Goal: Information Seeking & Learning: Find specific fact

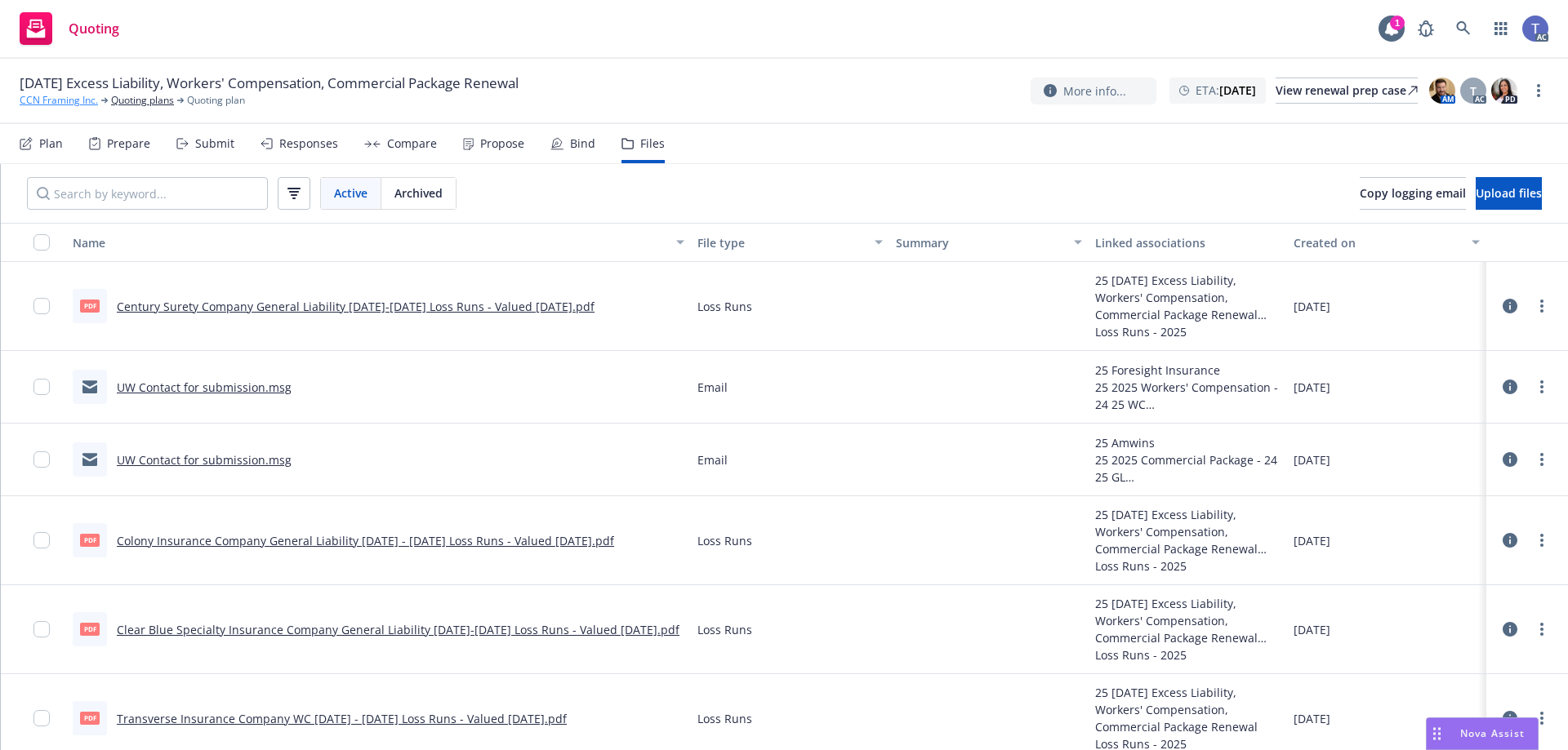
click at [47, 94] on link "CCN Framing Inc." at bounding box center [59, 100] width 79 height 15
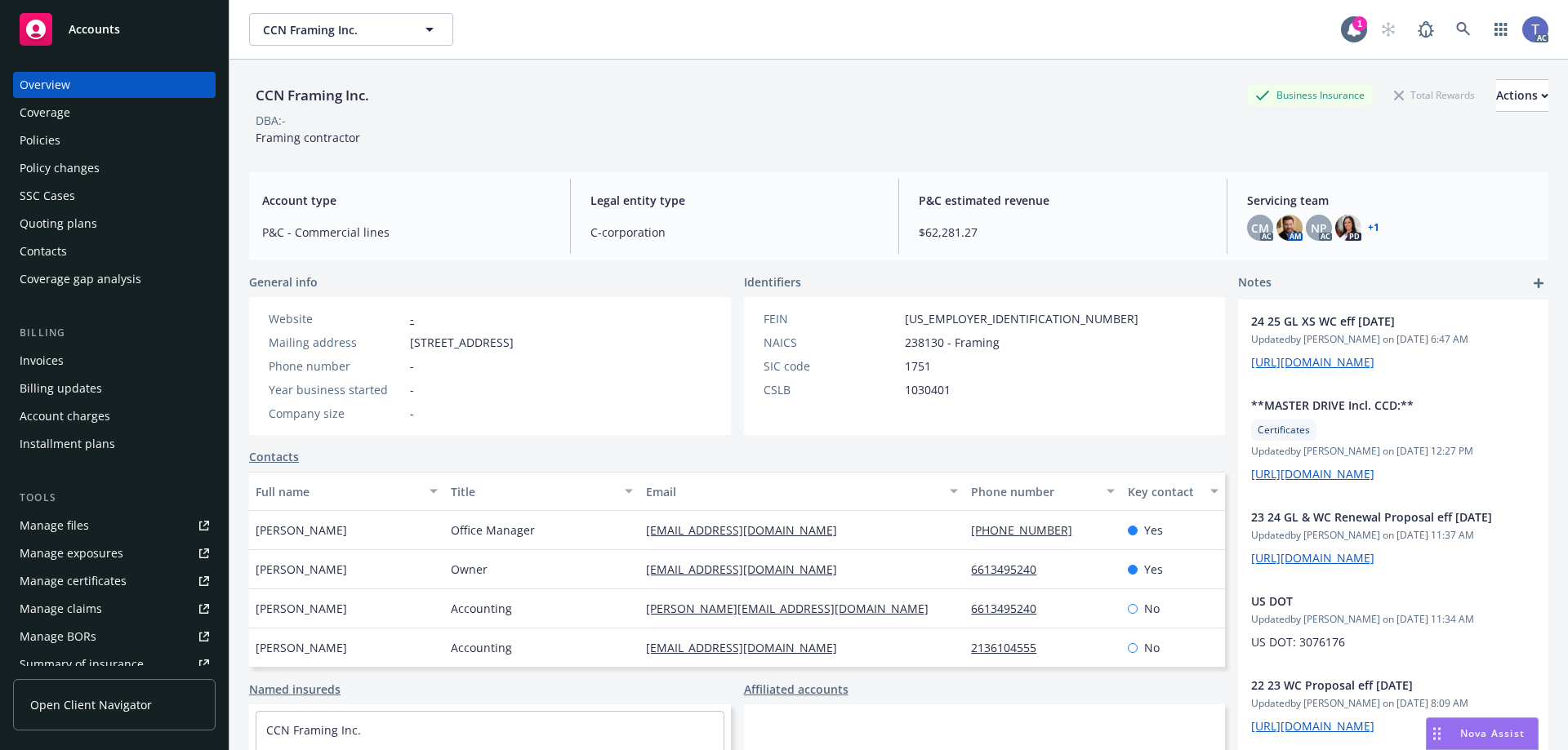
click at [43, 134] on div "Policies" at bounding box center [39, 140] width 41 height 26
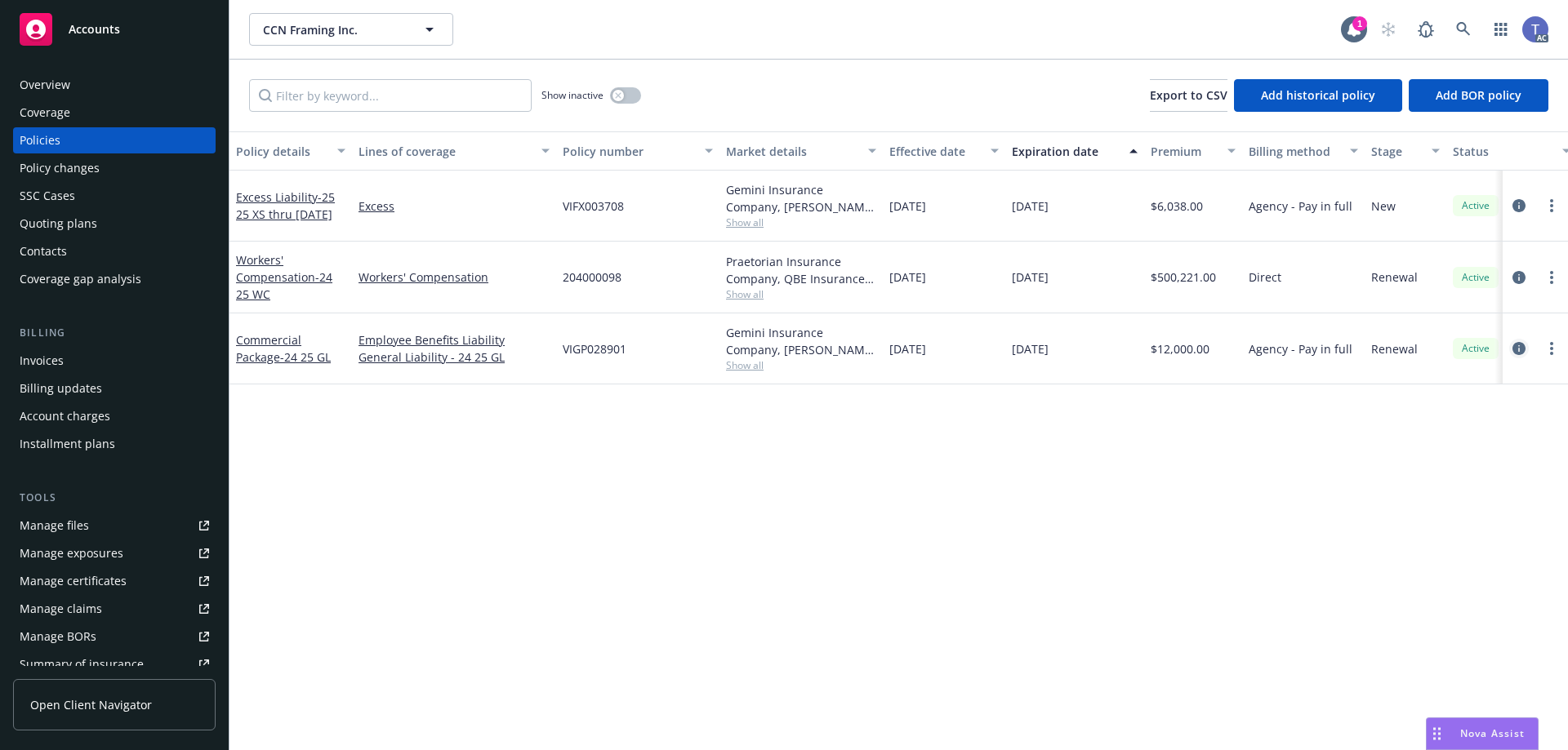
click at [1517, 354] on icon "circleInformation" at bounding box center [1519, 348] width 13 height 13
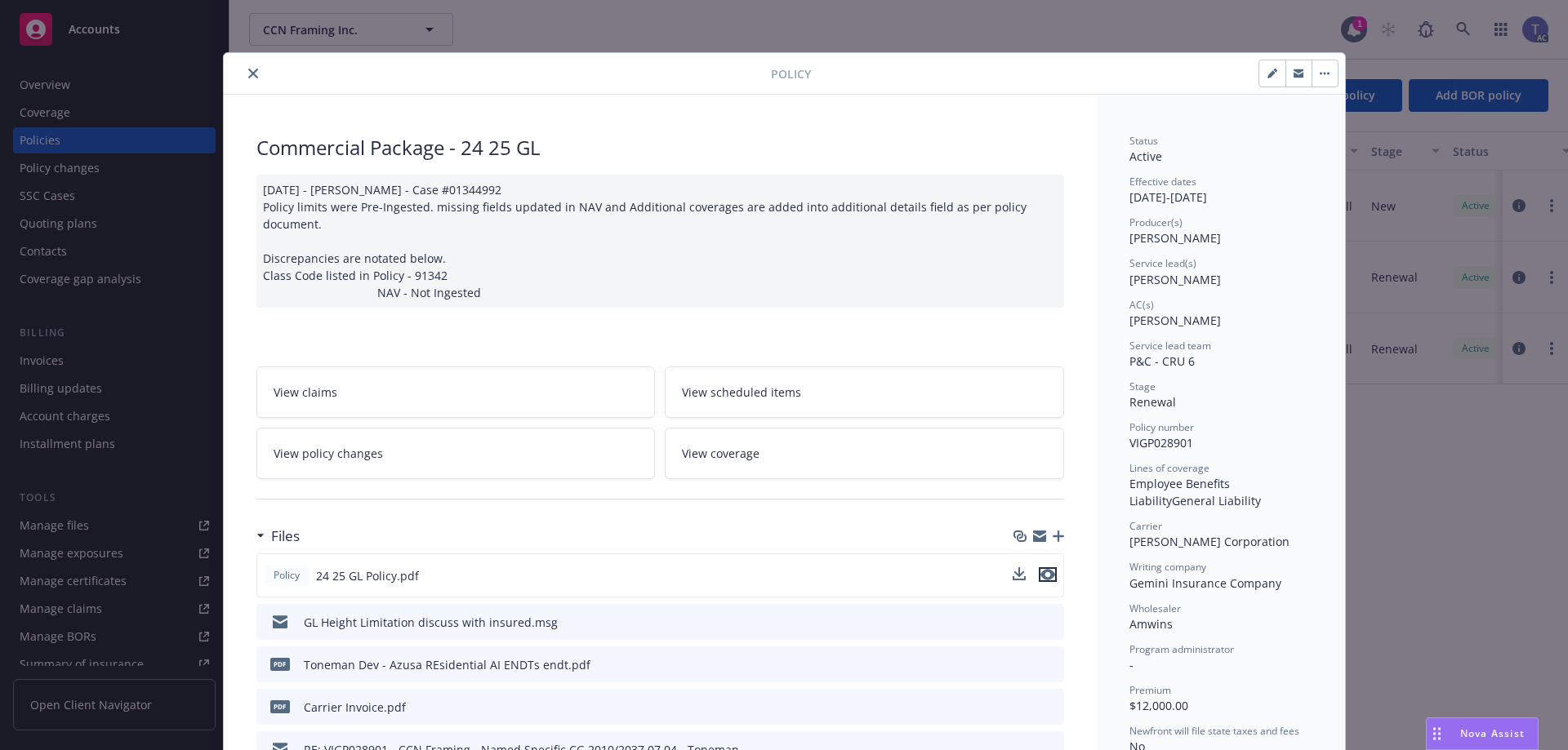
click at [1047, 578] on icon "preview file" at bounding box center [1048, 574] width 15 height 12
drag, startPoint x: 244, startPoint y: 80, endPoint x: 151, endPoint y: 69, distance: 93.6
click at [244, 79] on button "close" at bounding box center [252, 73] width 19 height 19
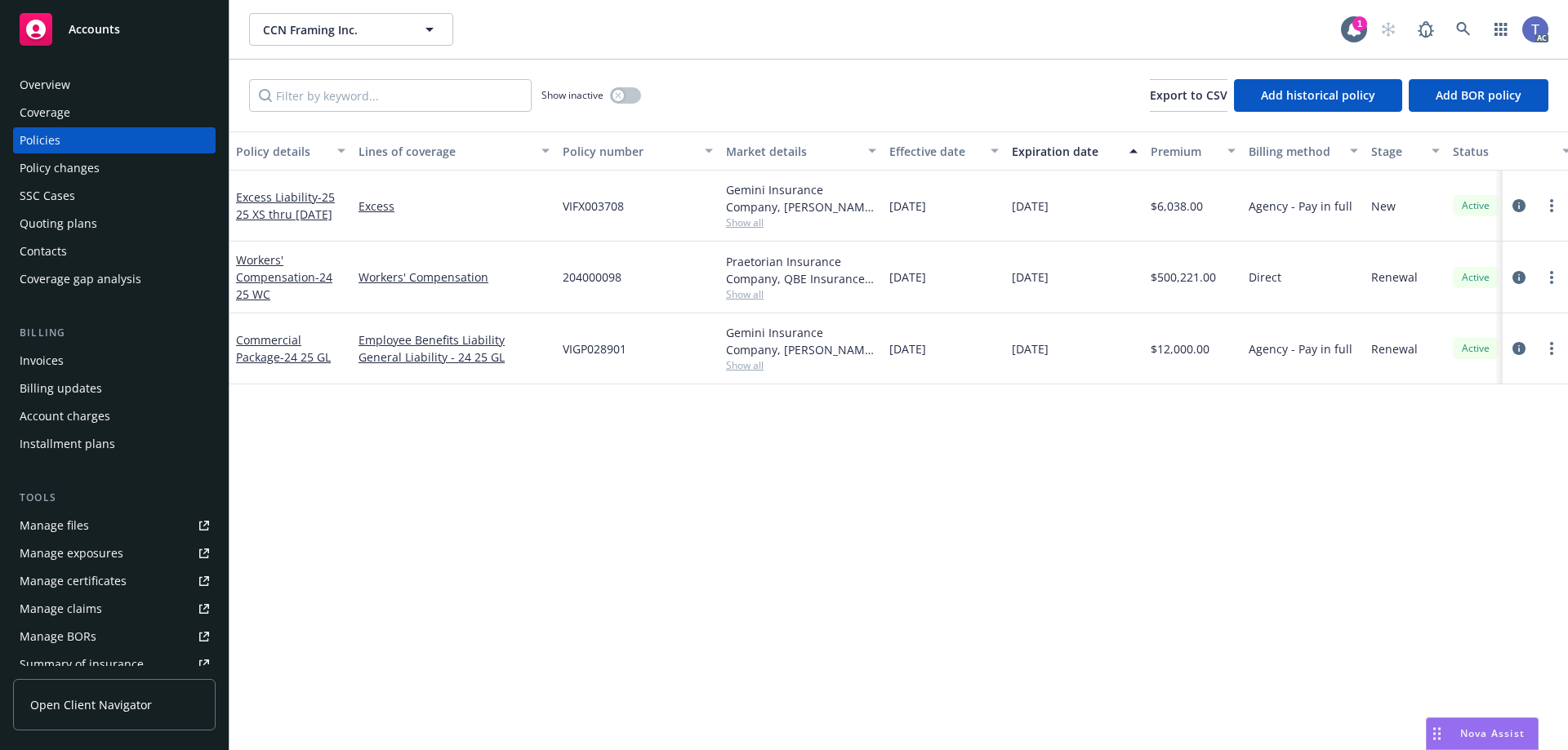
click at [104, 81] on div "Overview" at bounding box center [114, 85] width 189 height 26
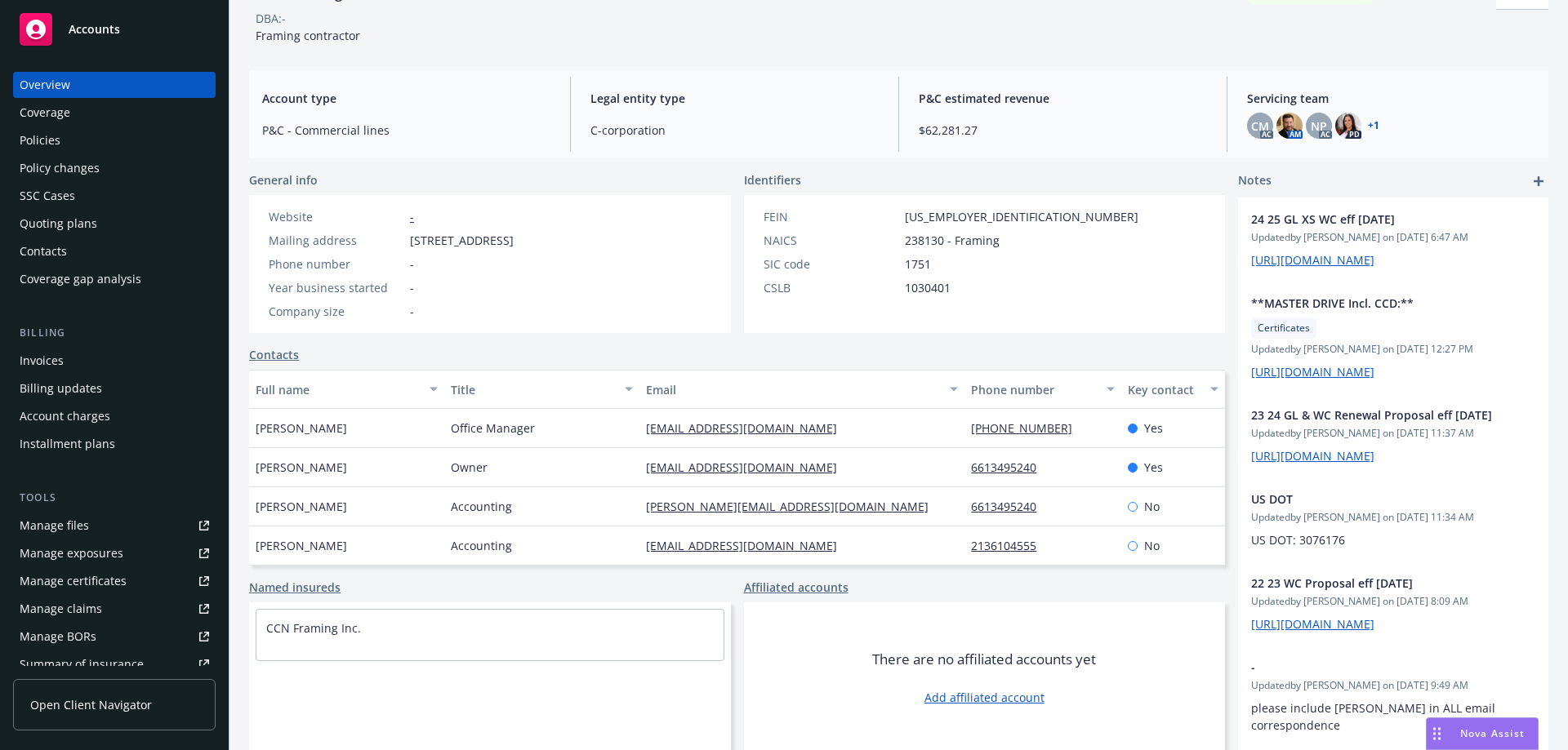
scroll to position [105, 0]
click at [50, 150] on div "Policies" at bounding box center [39, 140] width 41 height 26
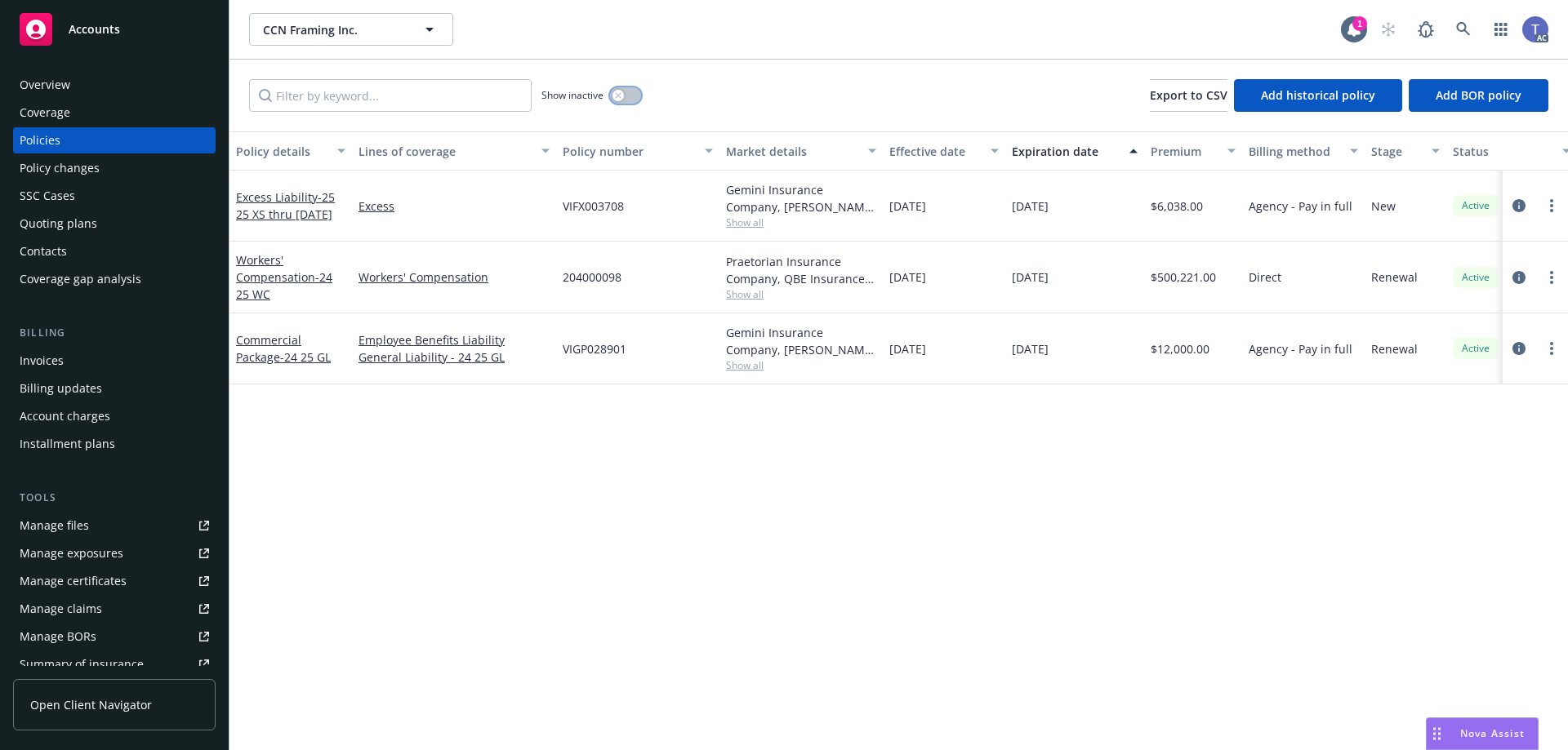
click at [625, 96] on button "button" at bounding box center [625, 95] width 31 height 16
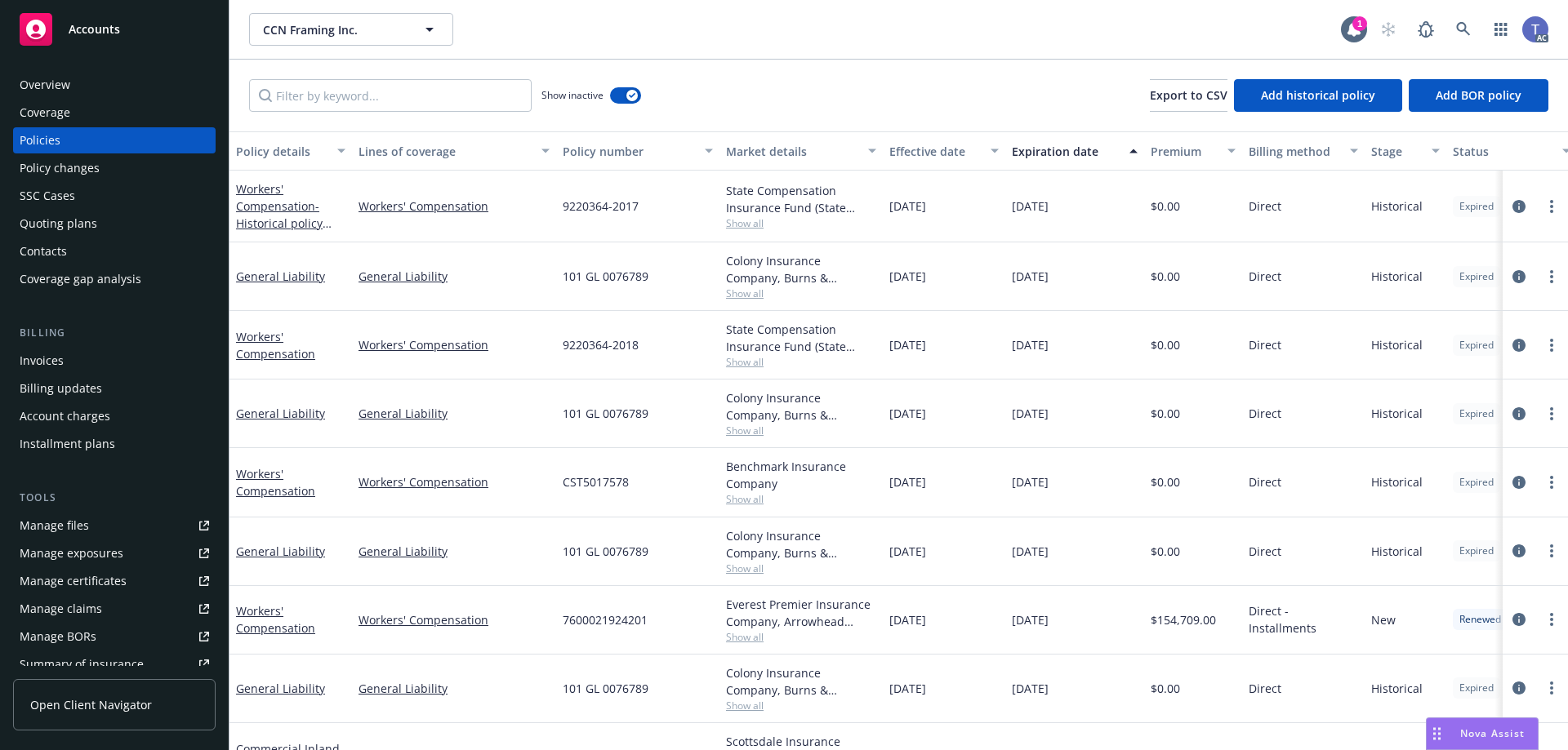
click at [44, 79] on div "Overview" at bounding box center [44, 85] width 50 height 26
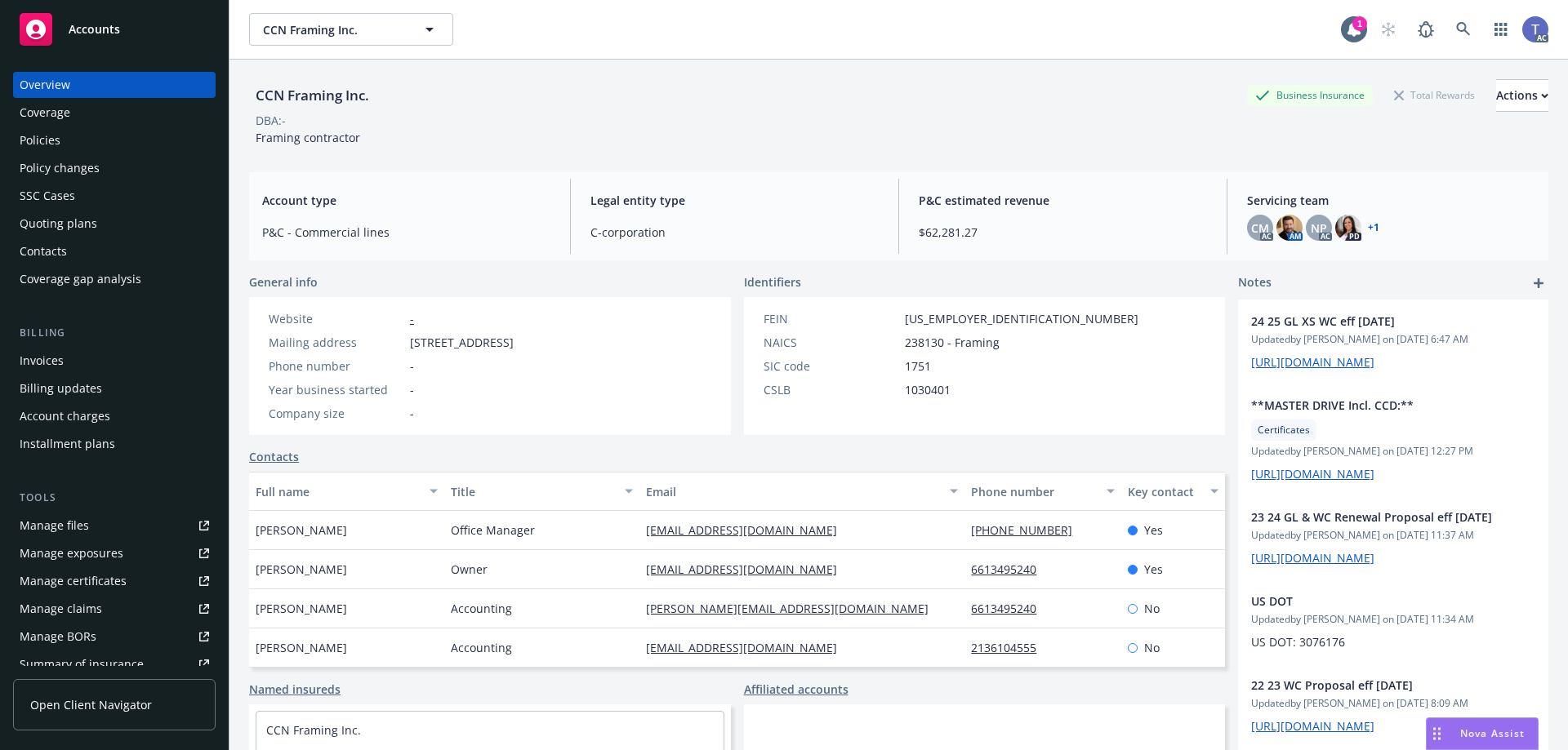
click at [98, 141] on div "Policies" at bounding box center [114, 140] width 189 height 26
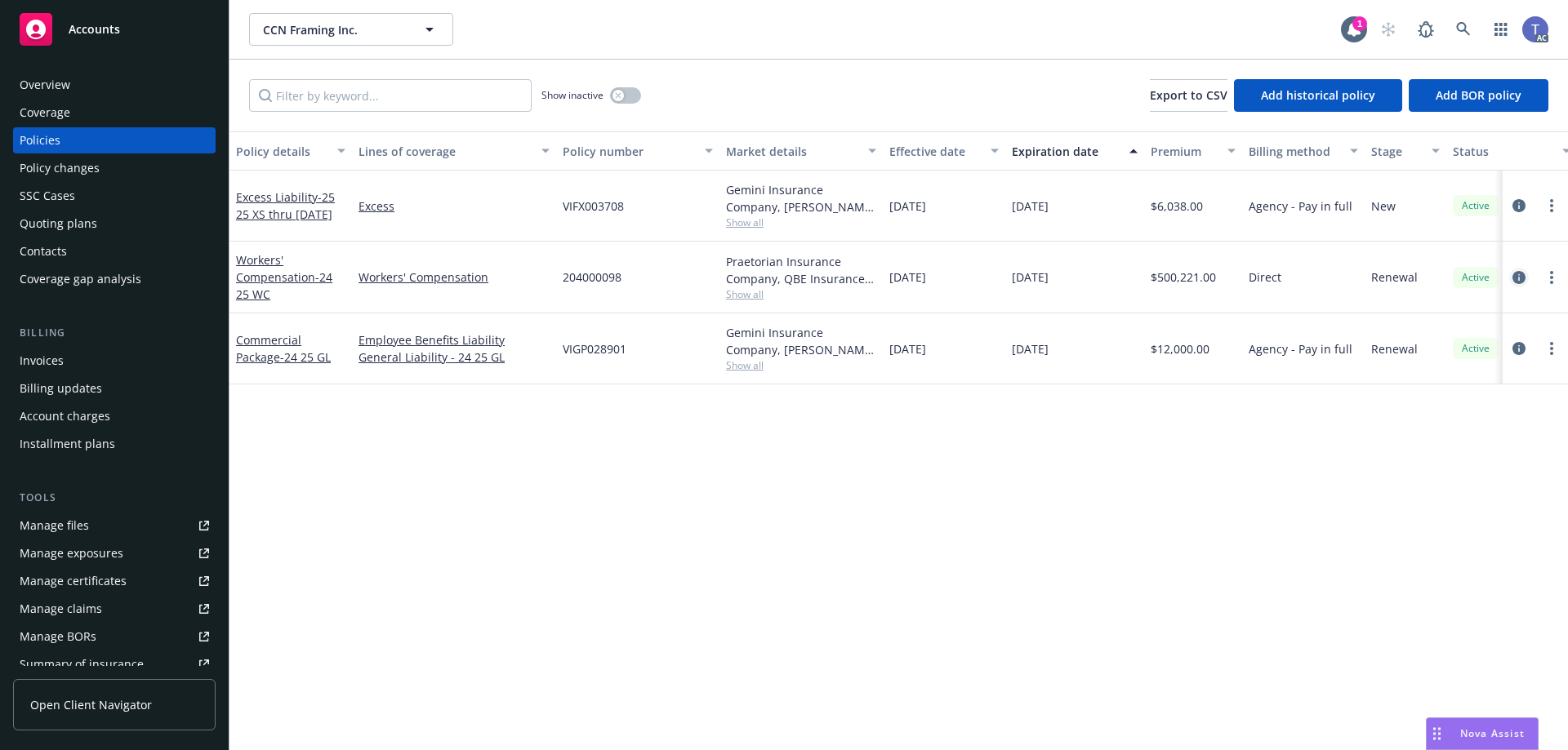
click at [1519, 278] on icon "circleInformation" at bounding box center [1519, 278] width 13 height 13
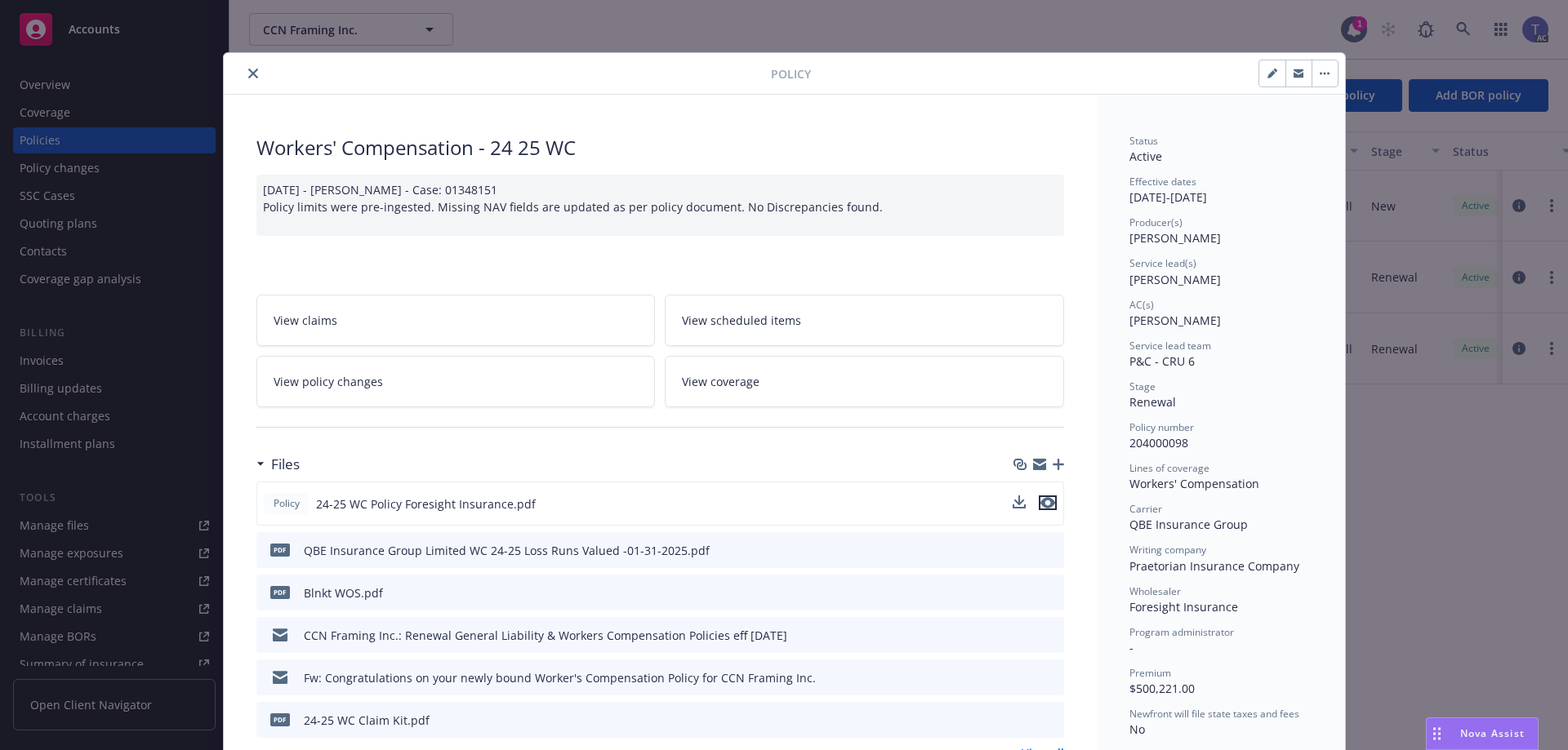
click at [1044, 504] on icon "preview file" at bounding box center [1048, 503] width 15 height 12
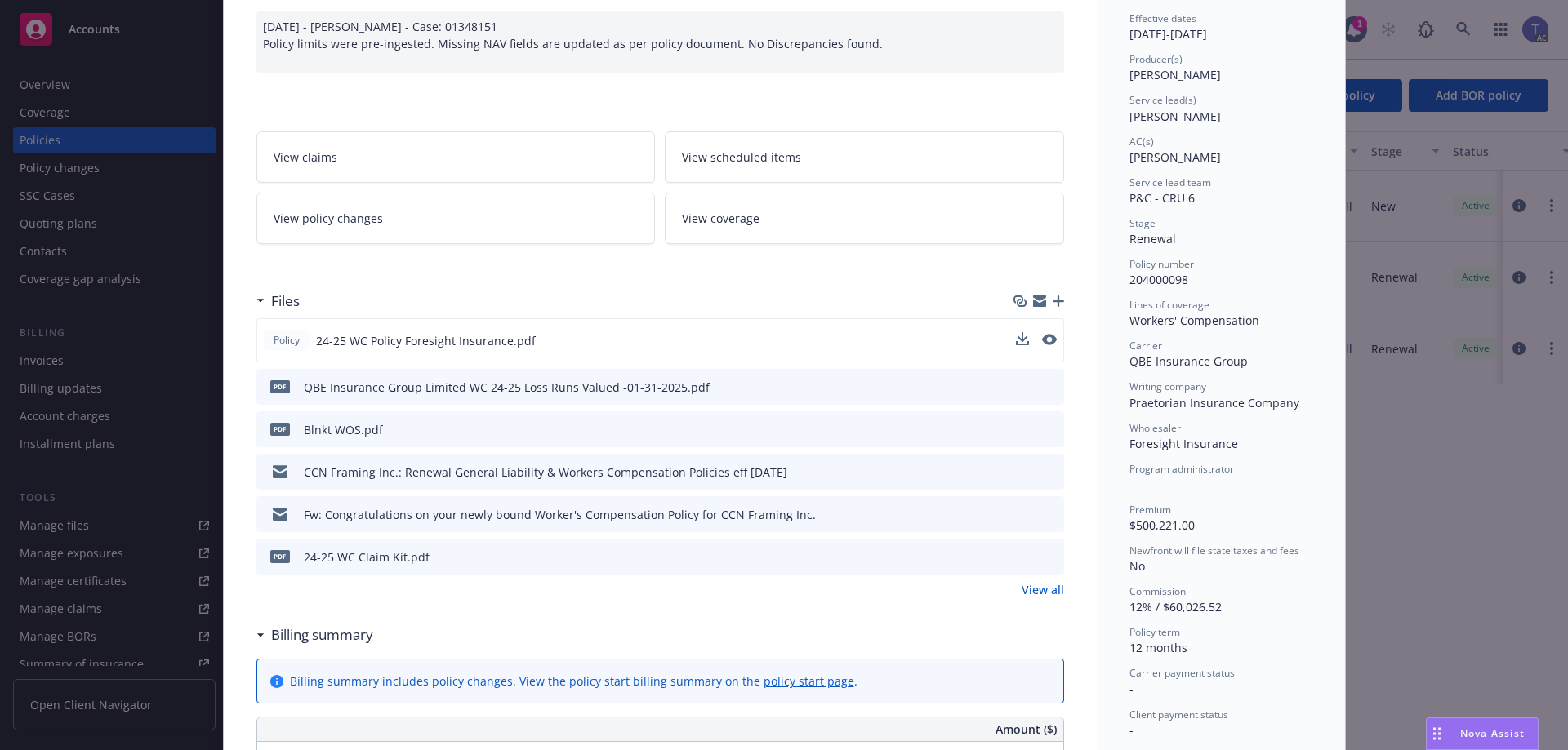
scroll to position [81, 0]
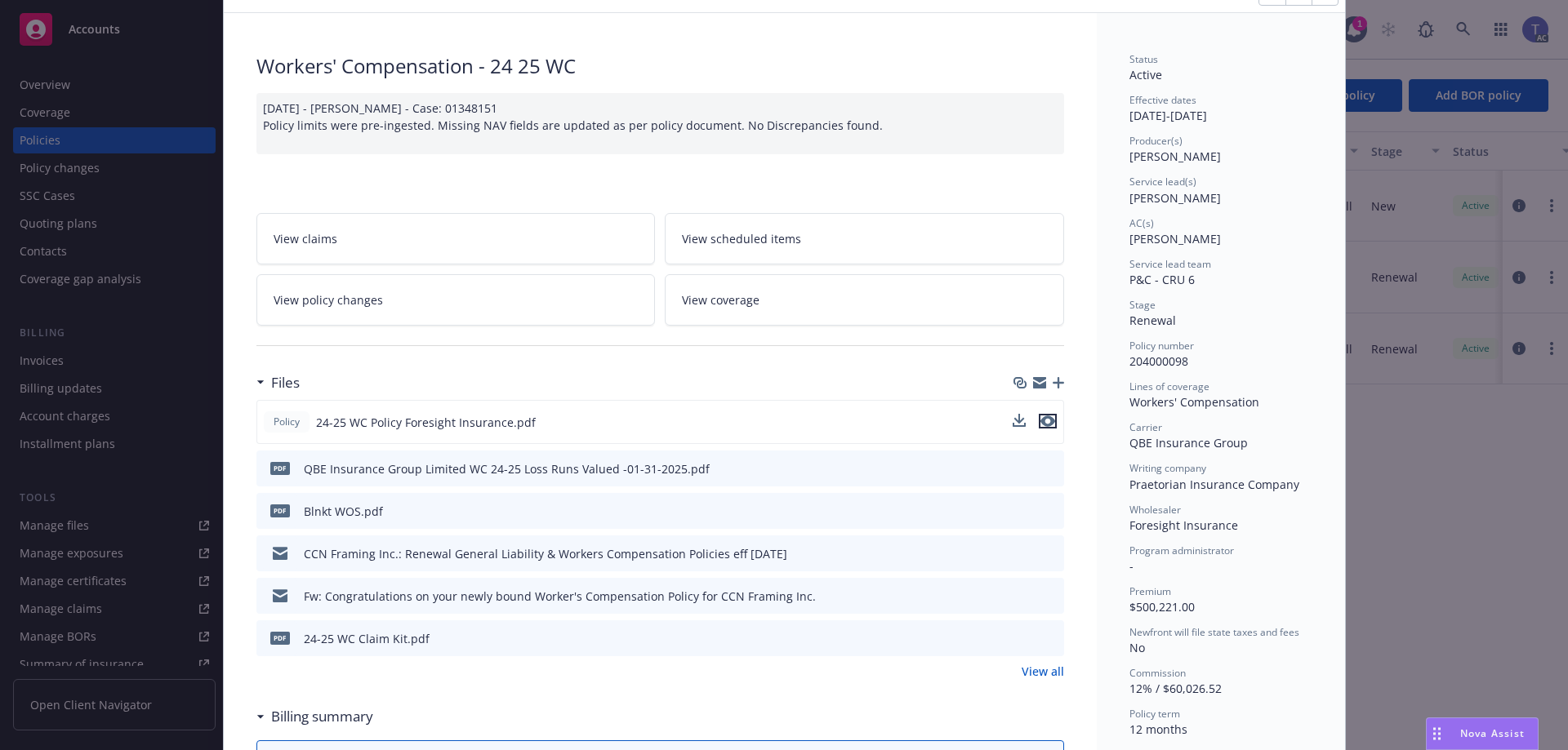
click at [1045, 422] on icon "preview file" at bounding box center [1048, 421] width 15 height 12
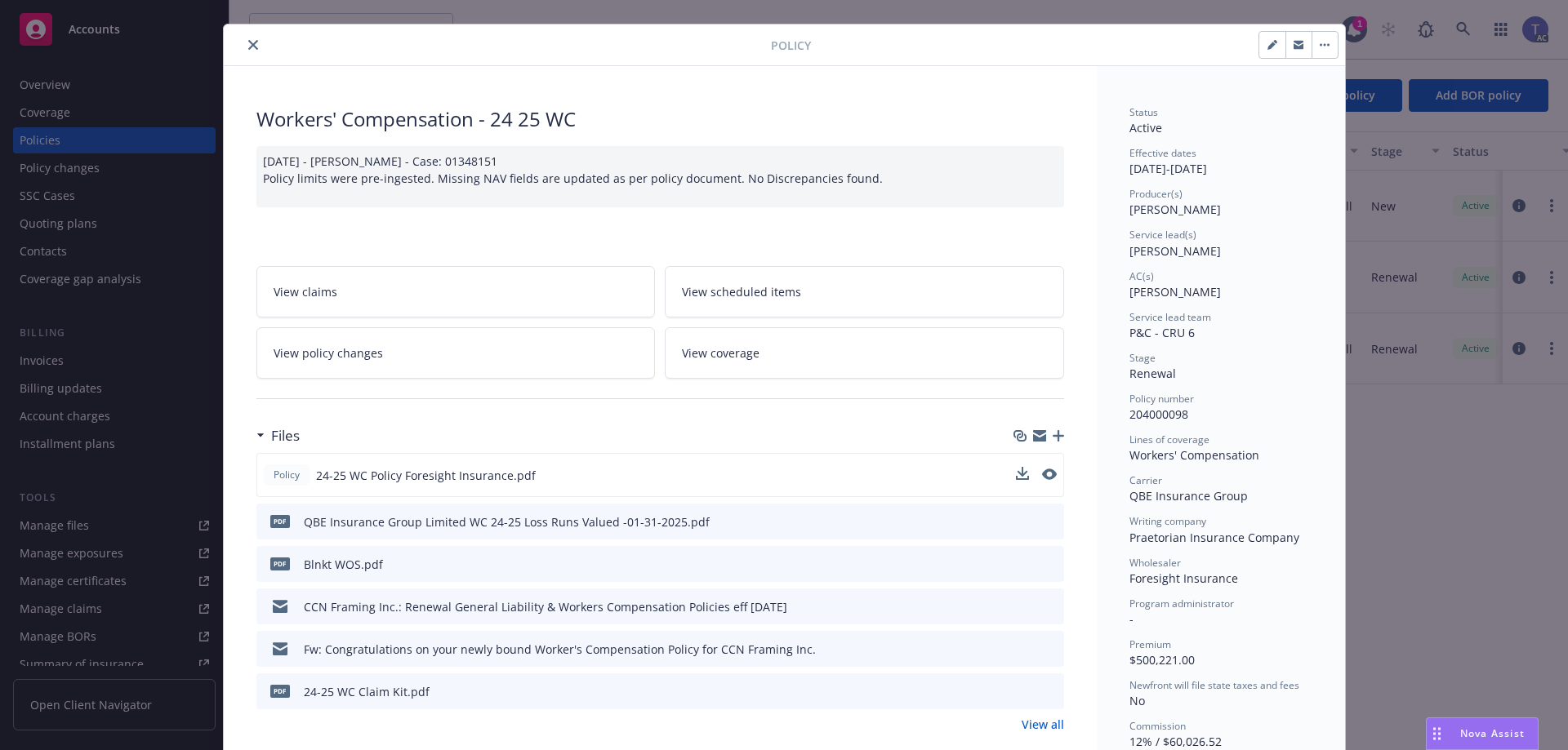
scroll to position [0, 0]
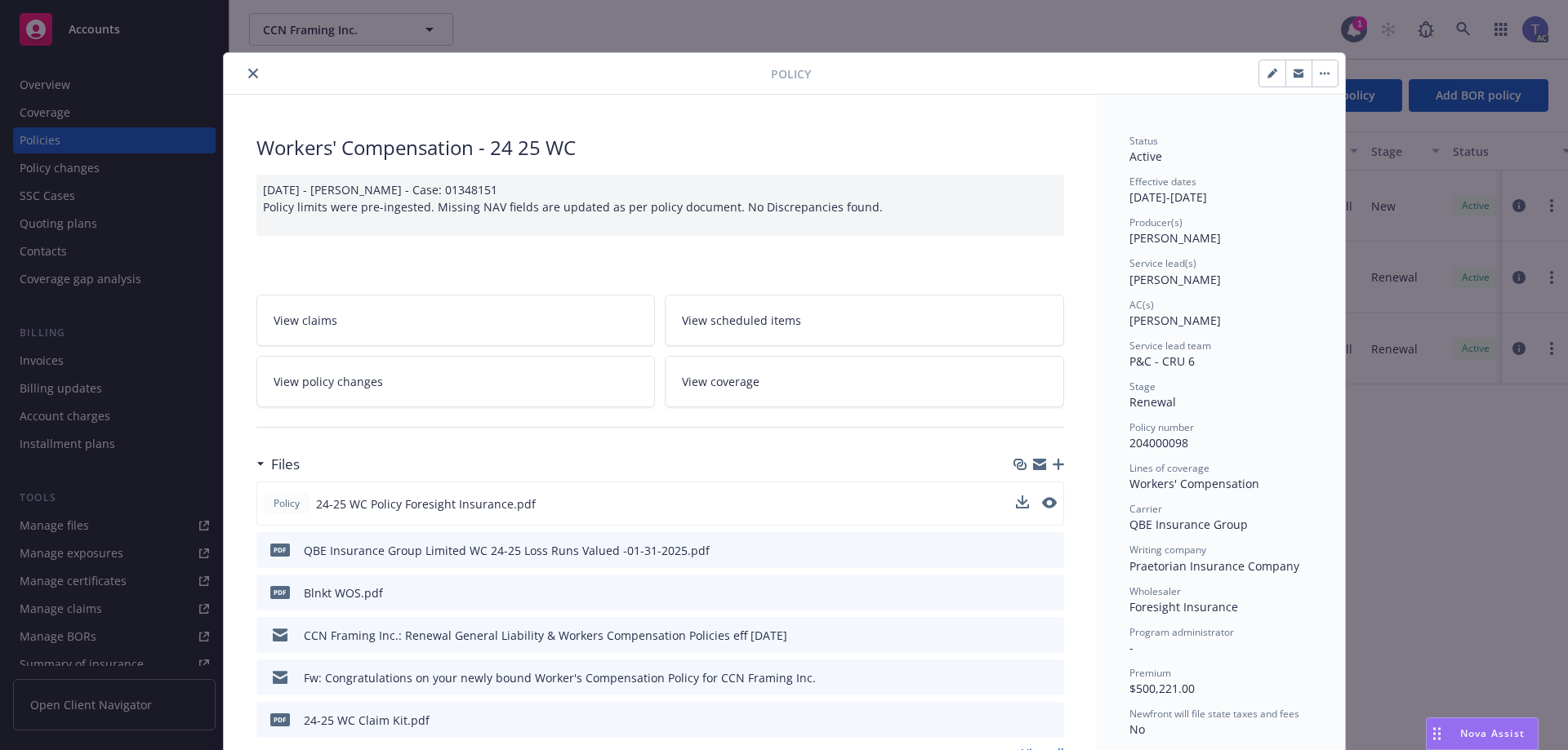
click at [245, 68] on button "close" at bounding box center [252, 73] width 19 height 19
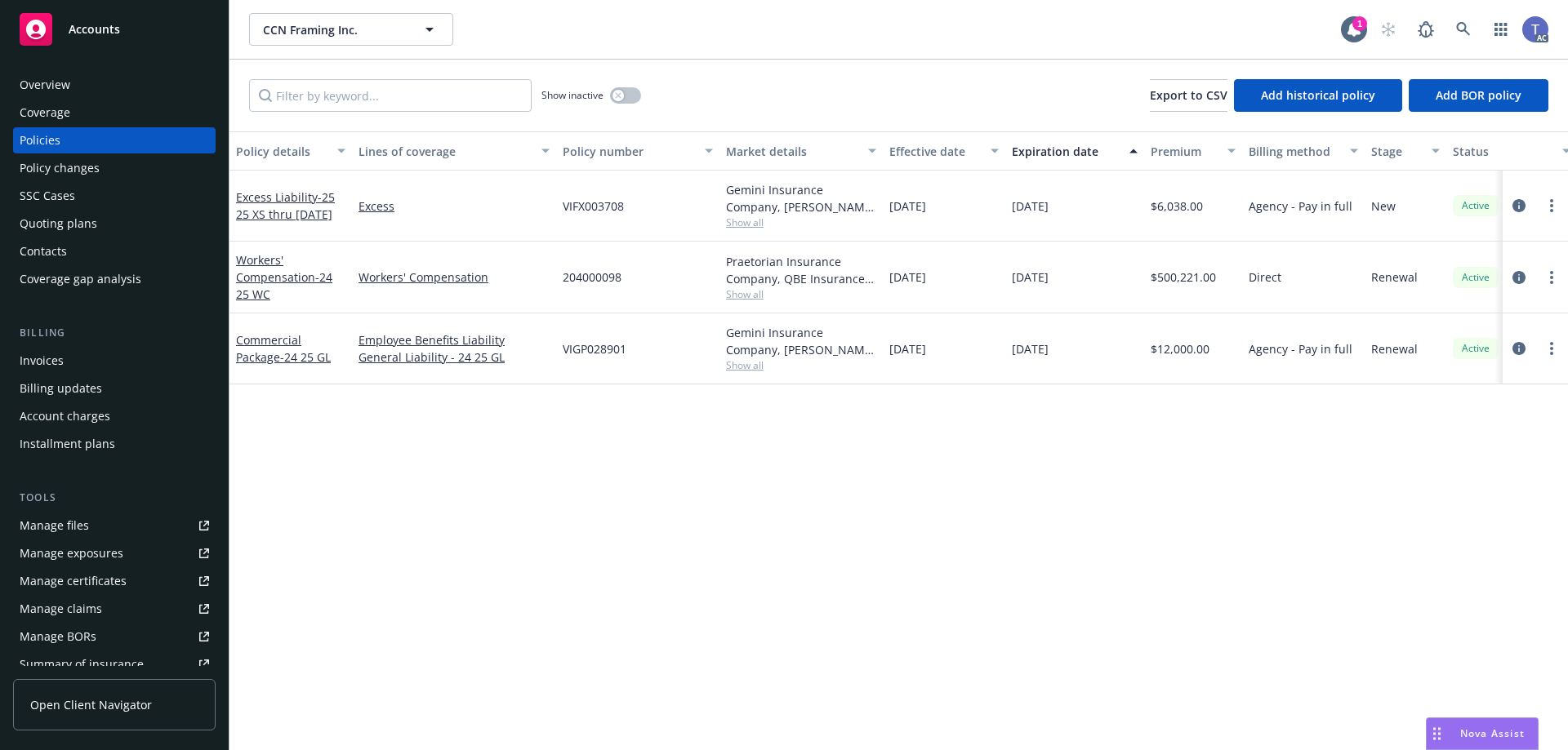
click at [83, 85] on div "Overview" at bounding box center [114, 85] width 189 height 26
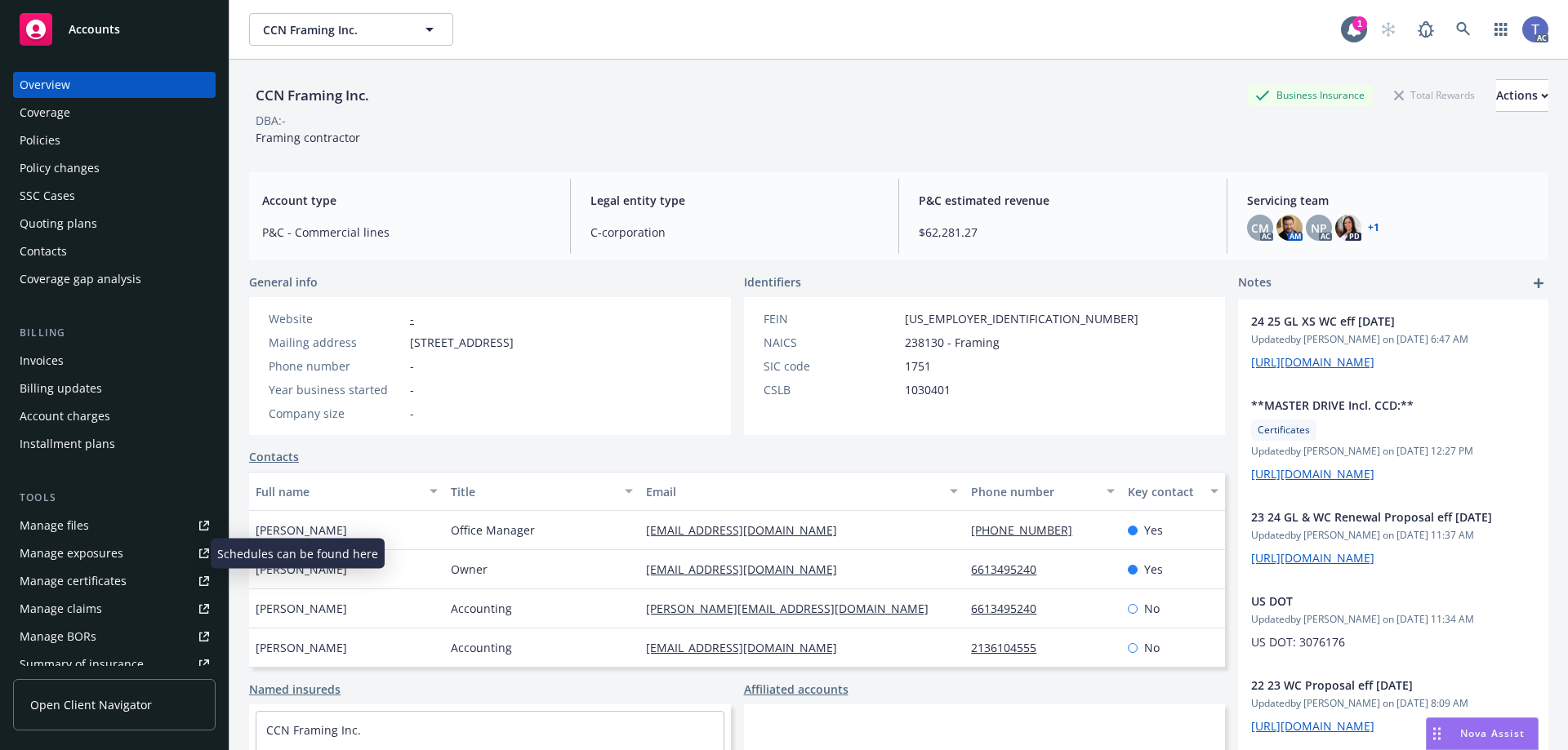
click at [71, 556] on div "Manage exposures" at bounding box center [71, 552] width 104 height 26
click at [95, 145] on div "Policies" at bounding box center [114, 140] width 189 height 26
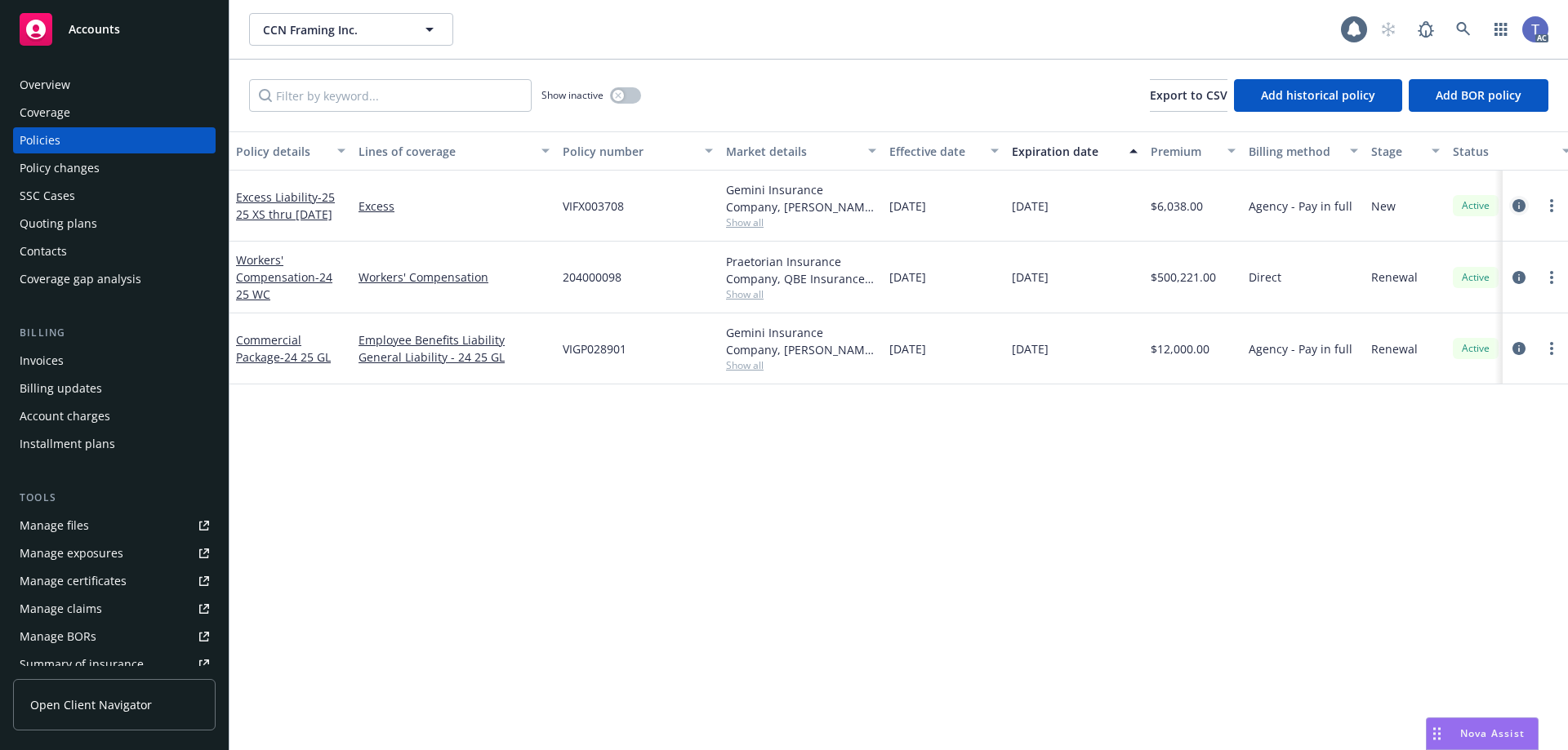
click at [1517, 205] on icon "circleInformation" at bounding box center [1519, 206] width 13 height 13
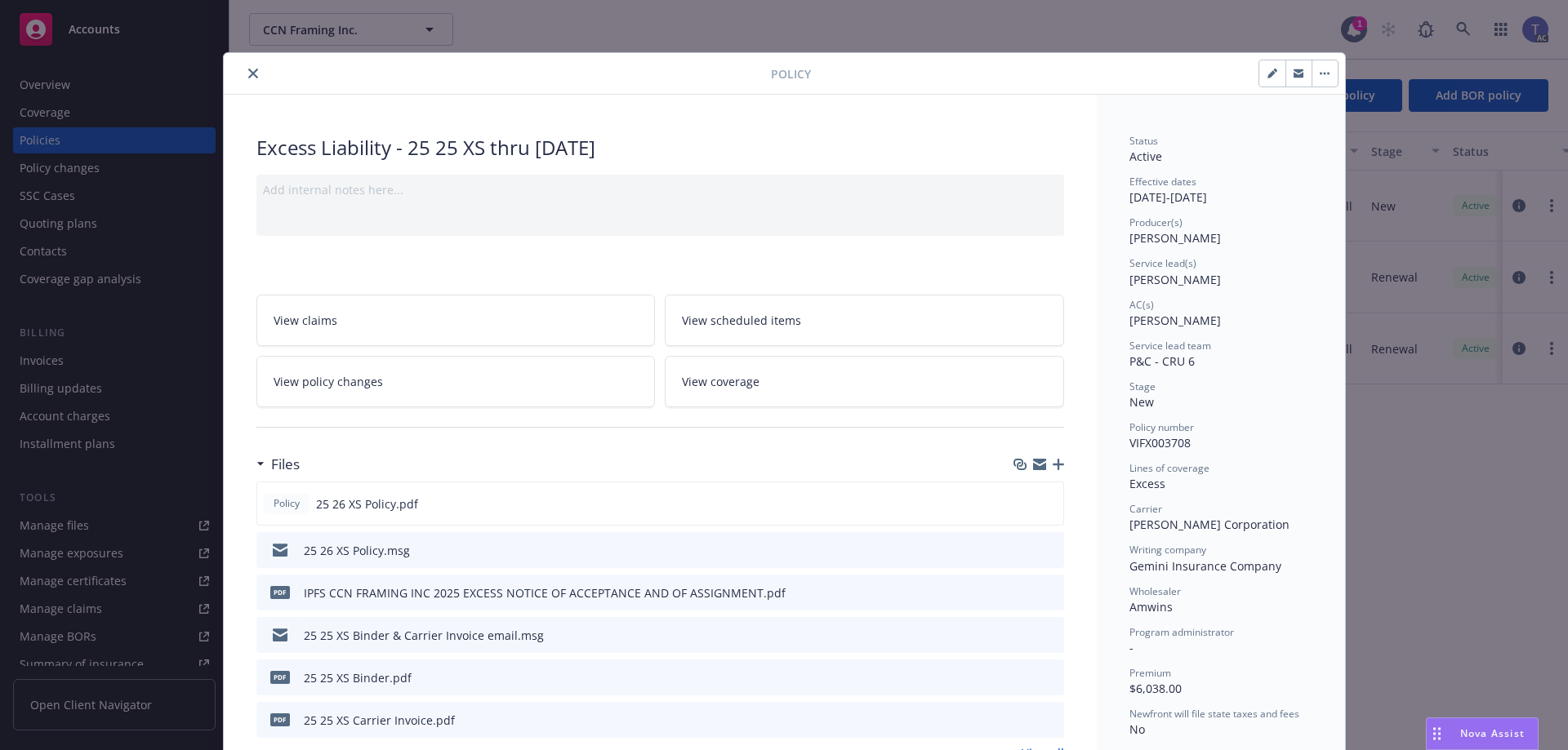
click at [234, 68] on div at bounding box center [500, 73] width 540 height 19
click at [243, 72] on button "close" at bounding box center [252, 73] width 19 height 19
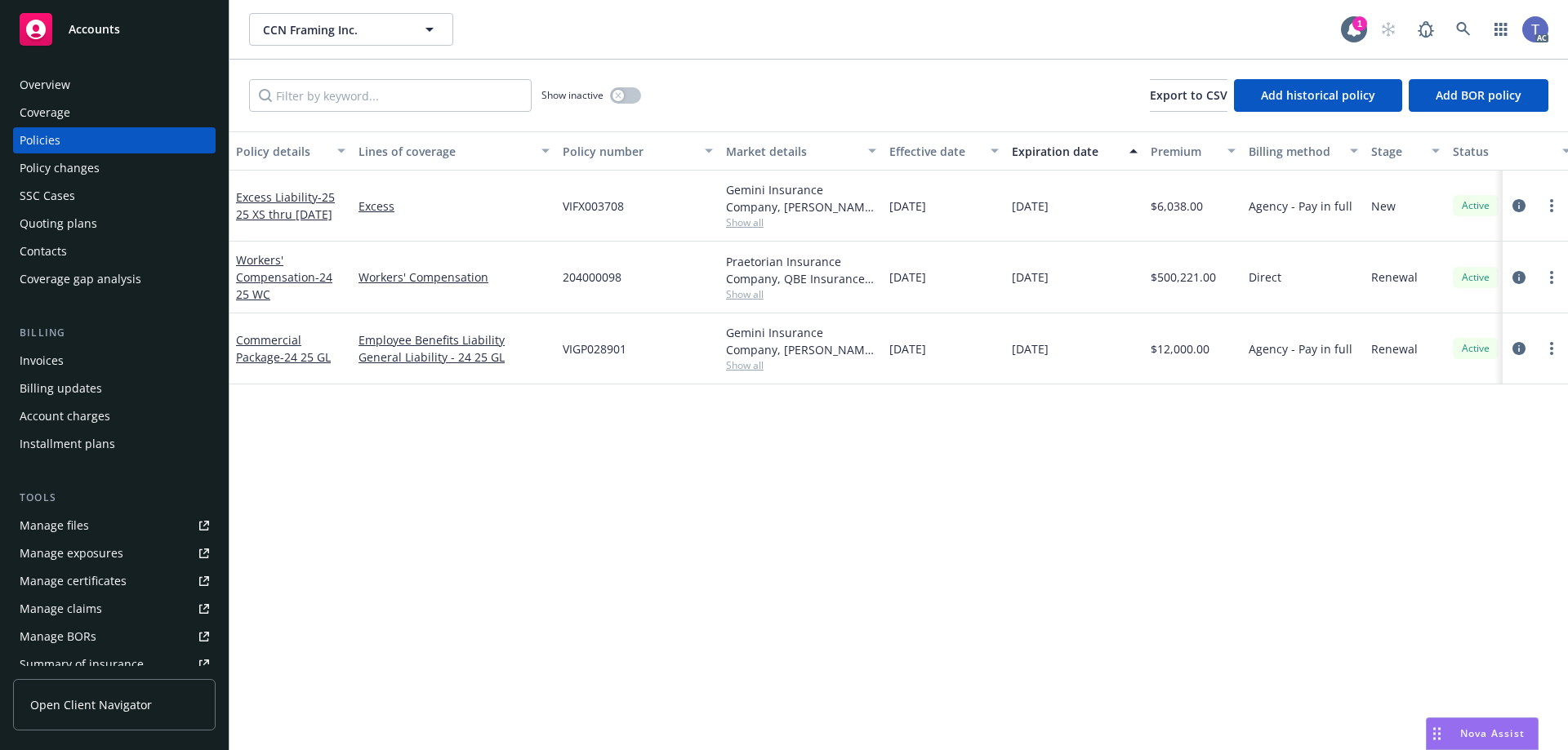
click at [1529, 204] on div at bounding box center [1534, 205] width 52 height 19
click at [1515, 208] on icon "circleInformation" at bounding box center [1519, 206] width 13 height 13
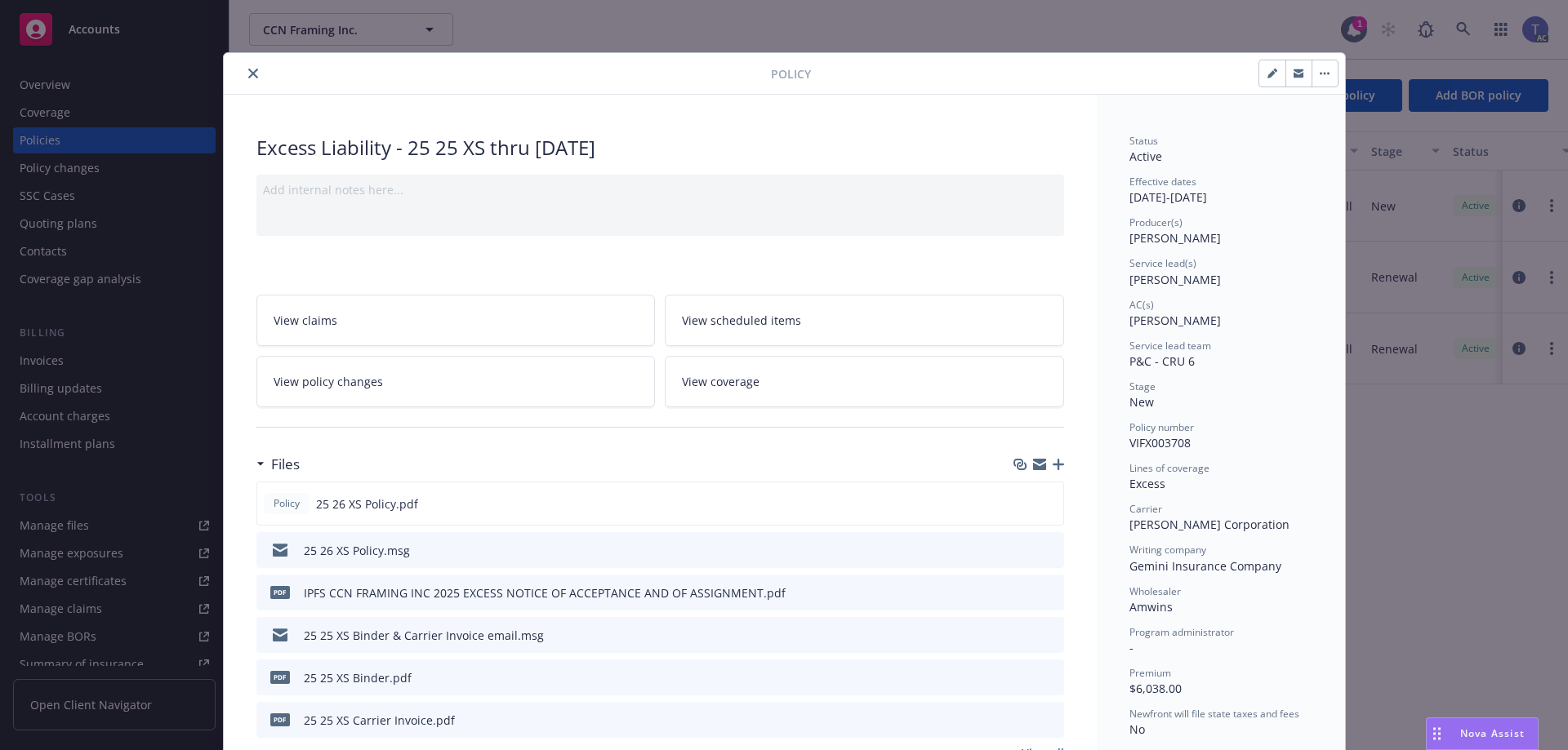
scroll to position [49, 0]
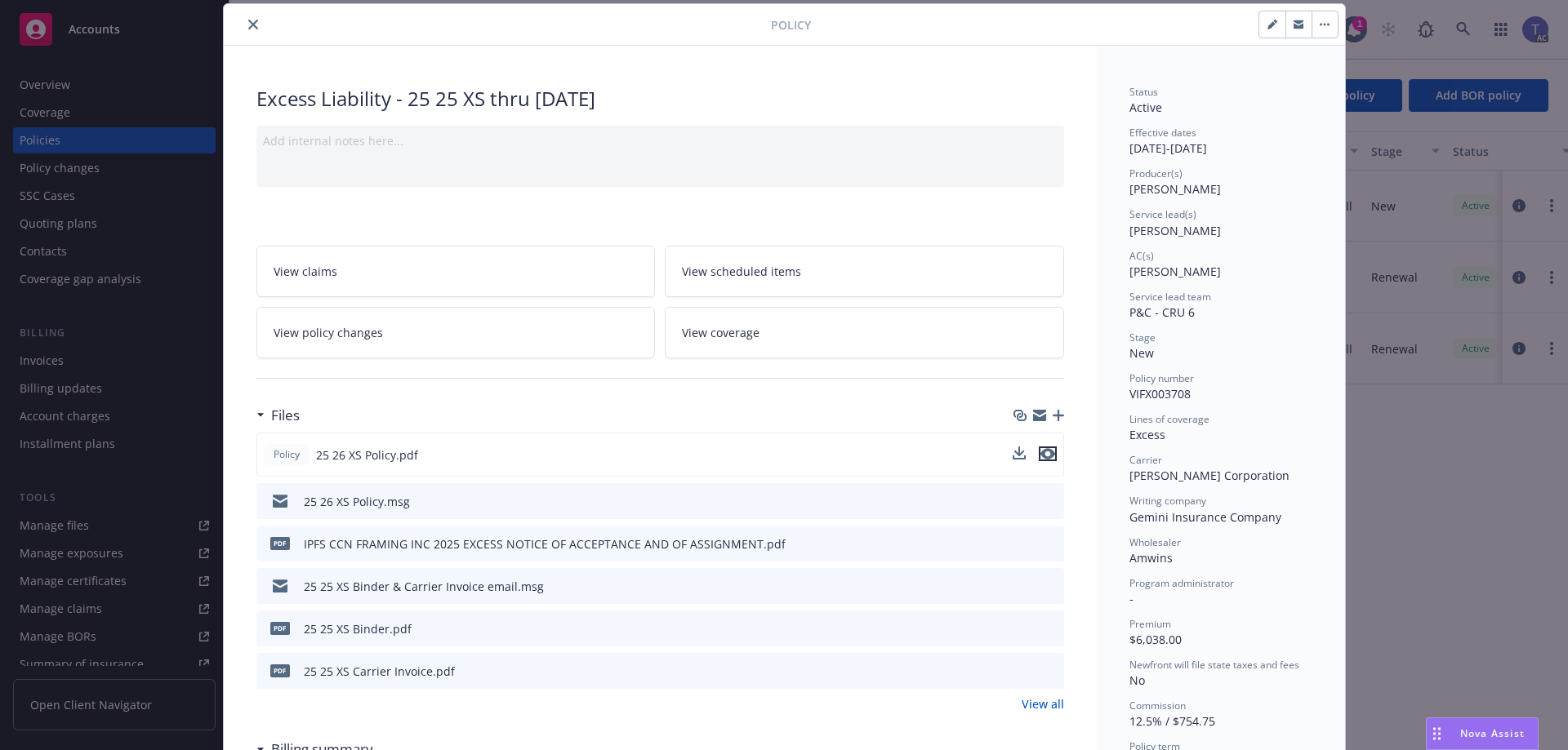
click at [1042, 455] on icon "preview file" at bounding box center [1048, 454] width 15 height 12
click at [248, 28] on icon "close" at bounding box center [253, 24] width 10 height 10
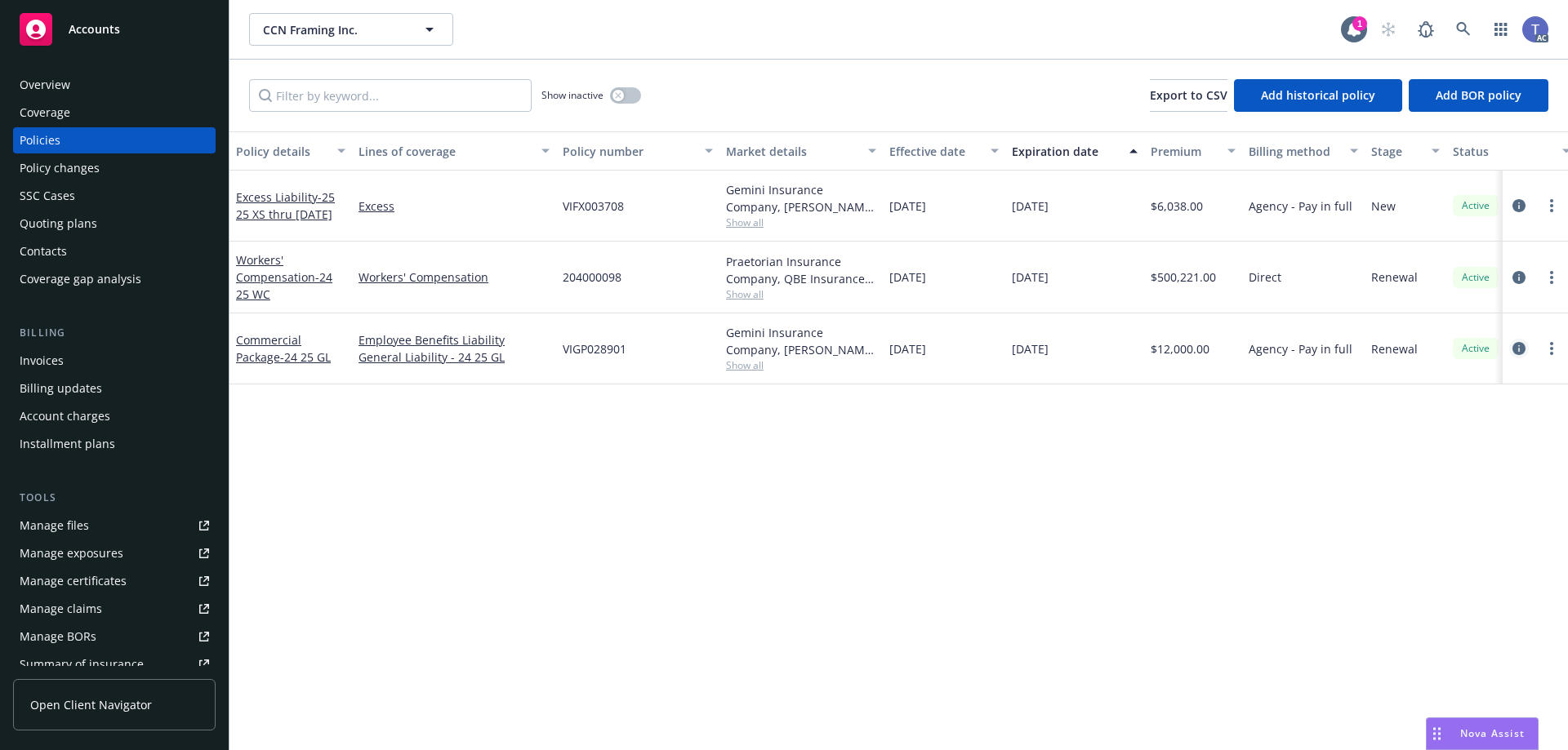
click at [1516, 348] on icon "circleInformation" at bounding box center [1519, 348] width 13 height 13
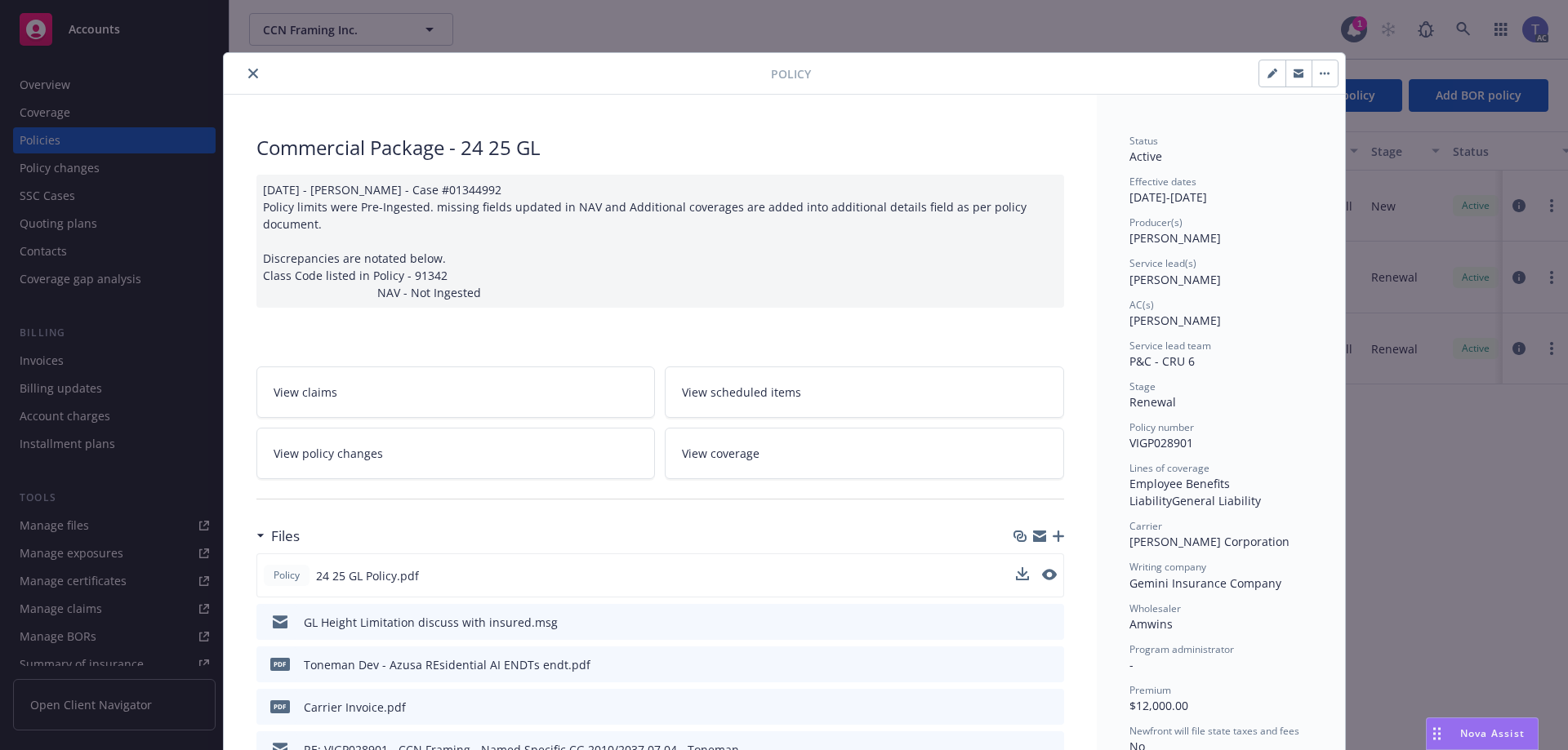
click at [1048, 567] on button at bounding box center [1050, 575] width 15 height 17
click at [1042, 573] on icon "preview file" at bounding box center [1048, 574] width 15 height 12
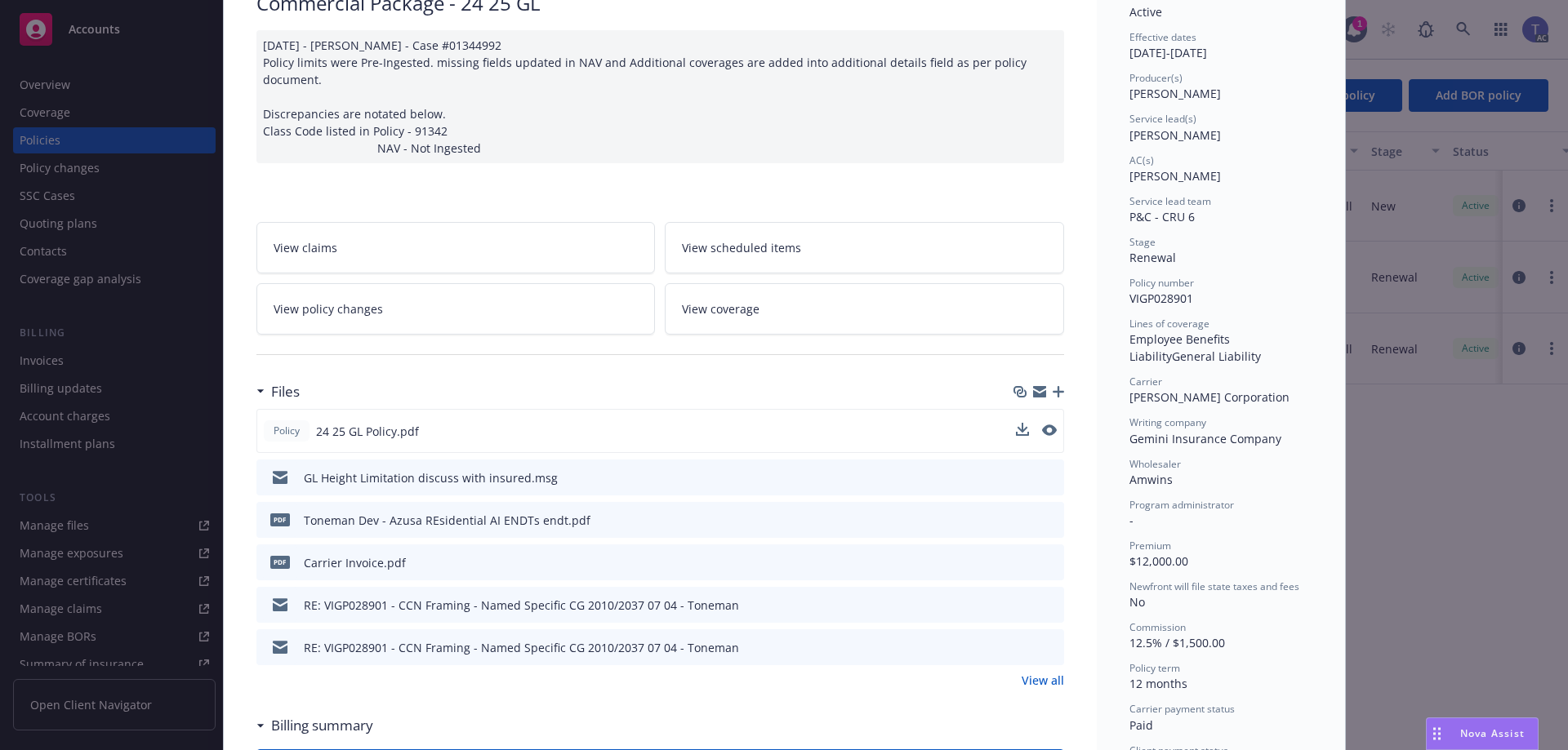
scroll to position [163, 0]
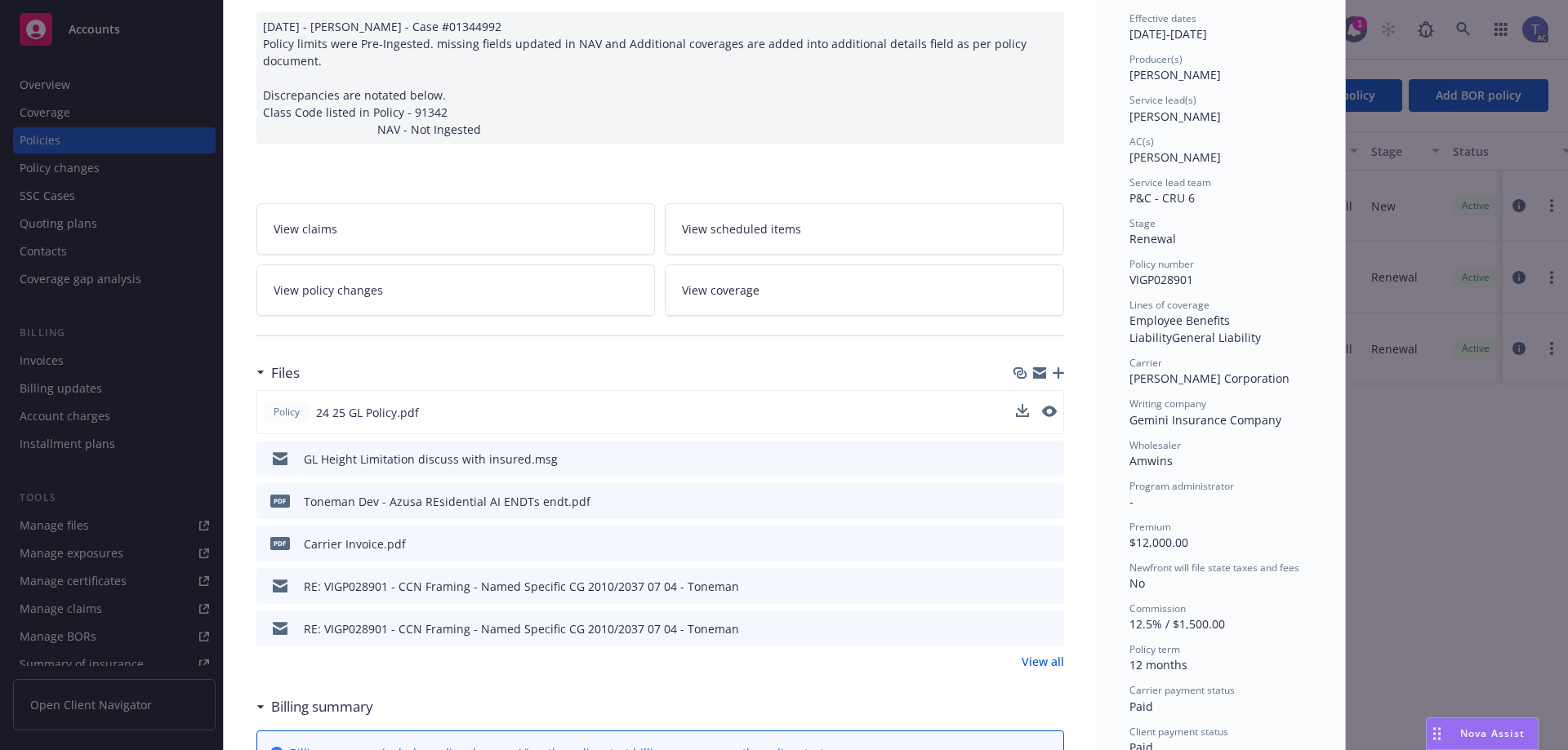
click at [460, 275] on link "View policy changes" at bounding box center [456, 290] width 400 height 51
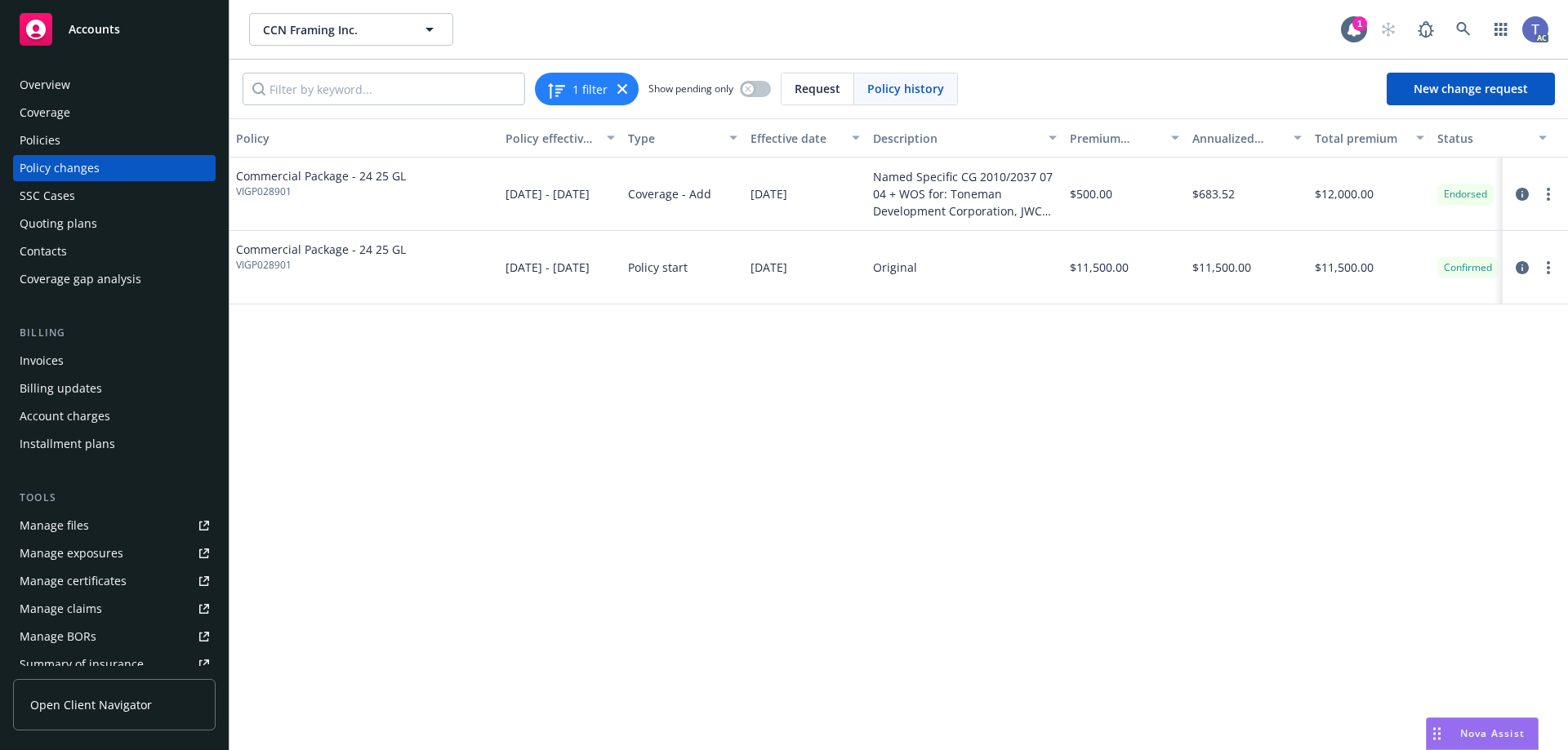
click at [106, 141] on div "Policies" at bounding box center [114, 140] width 189 height 26
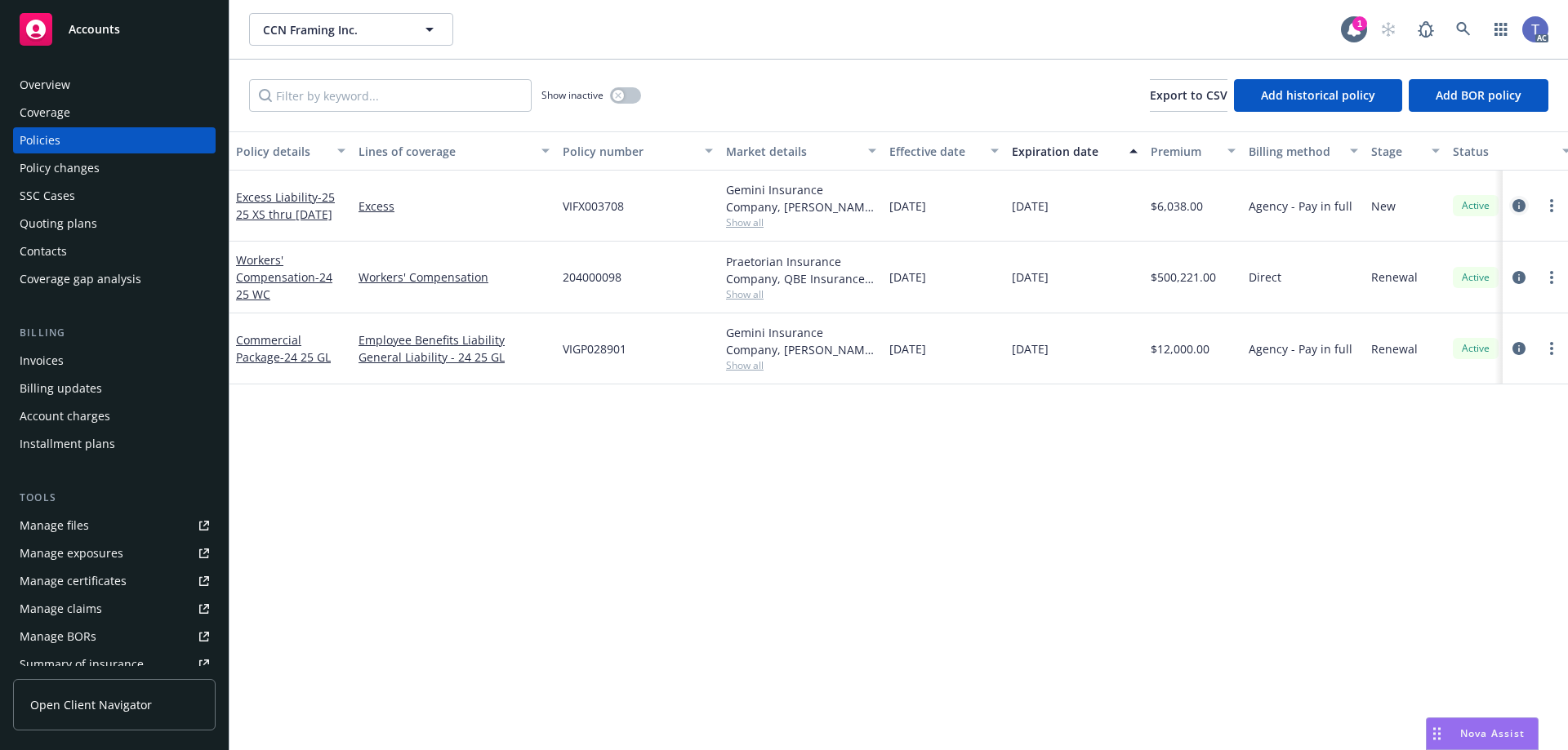
click at [1514, 203] on icon "circleInformation" at bounding box center [1519, 206] width 13 height 13
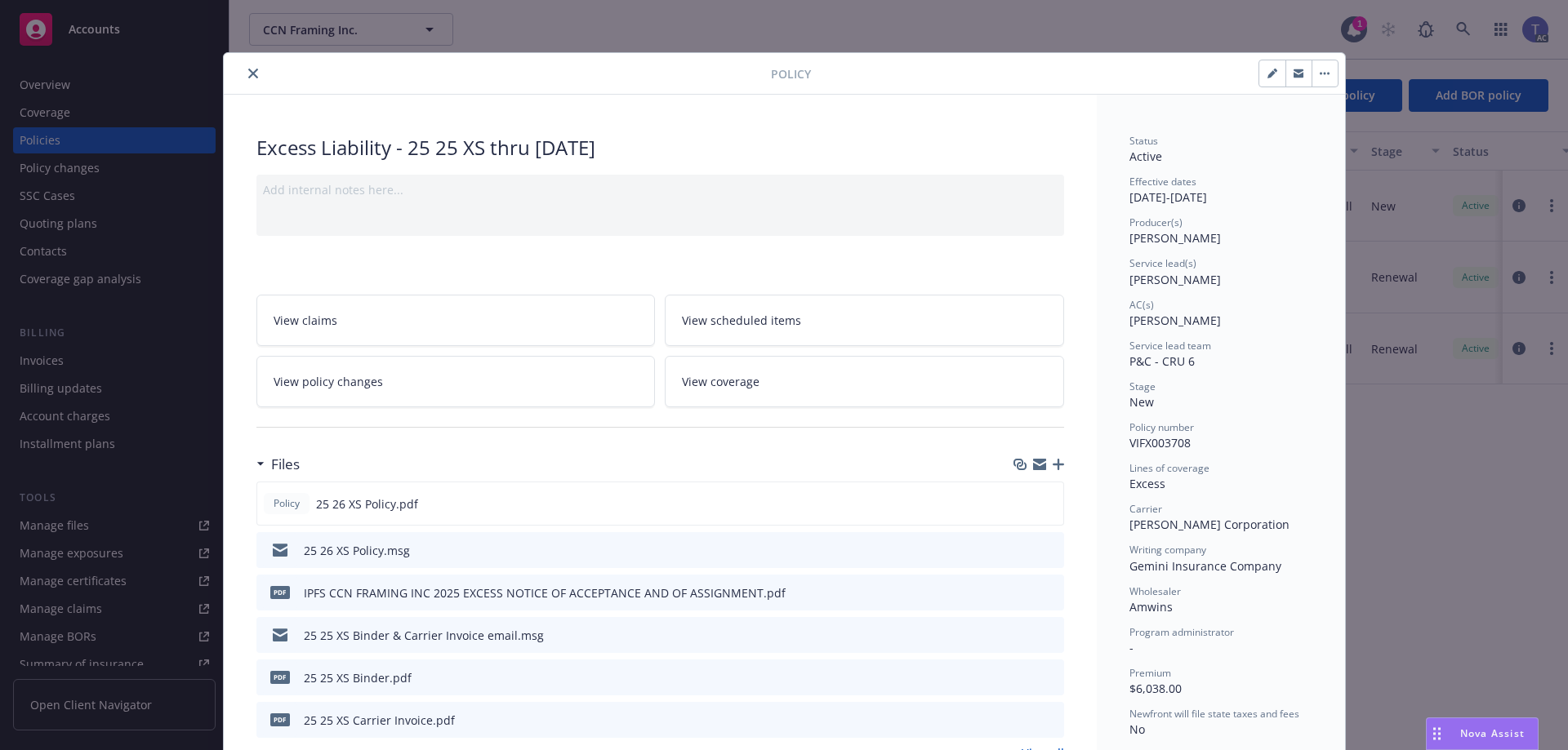
scroll to position [49, 0]
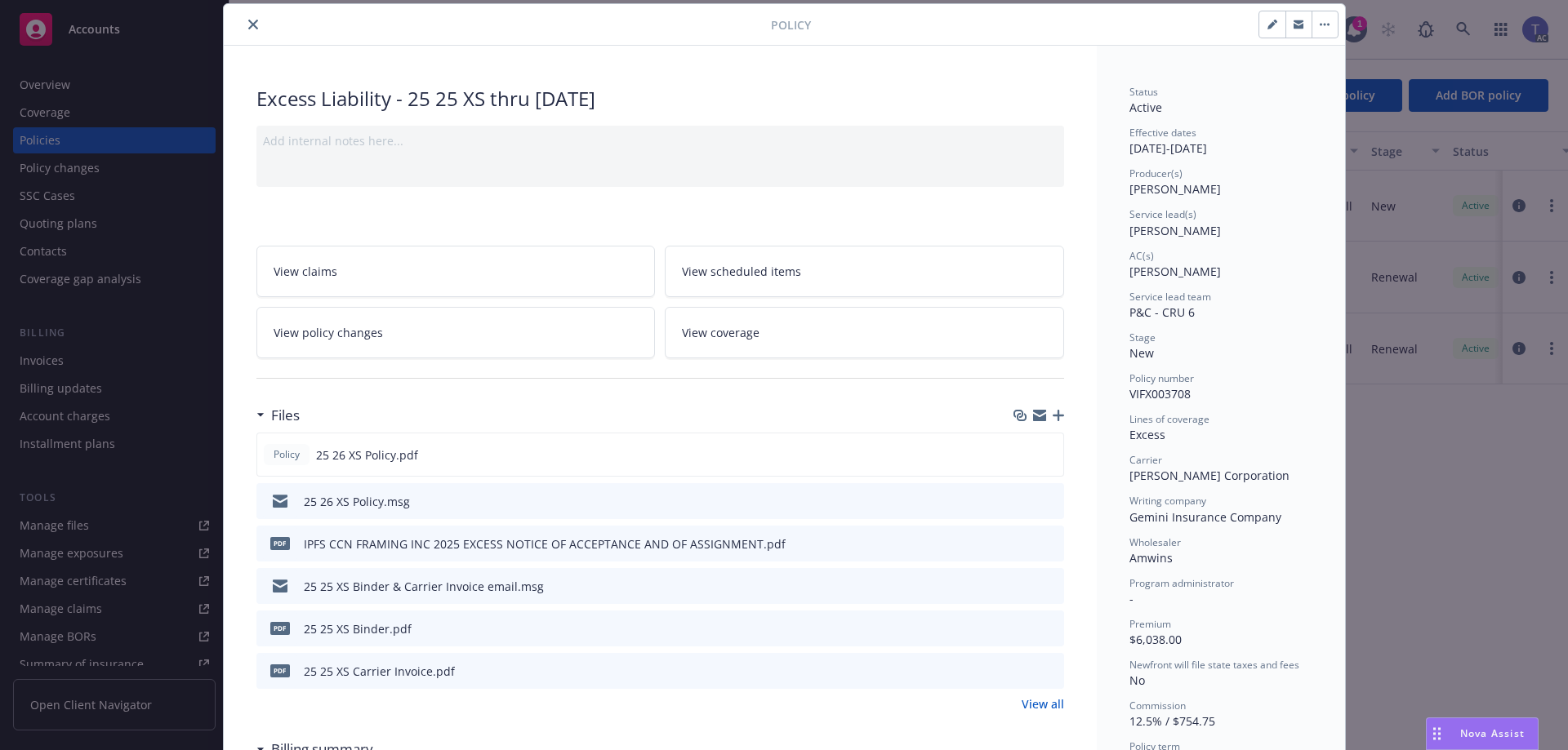
click at [425, 333] on link "View policy changes" at bounding box center [456, 332] width 400 height 51
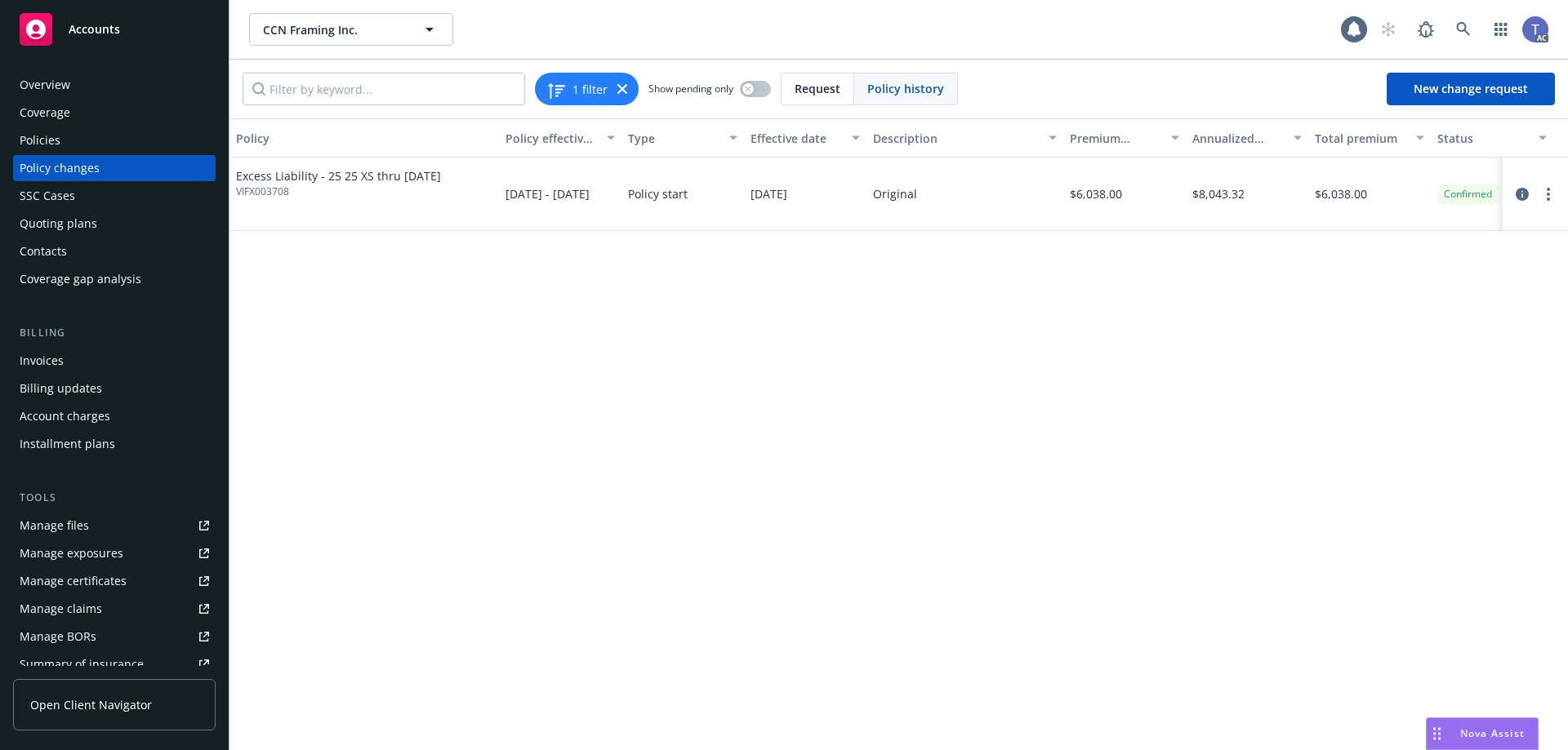
click at [116, 143] on div "Policies" at bounding box center [114, 140] width 189 height 26
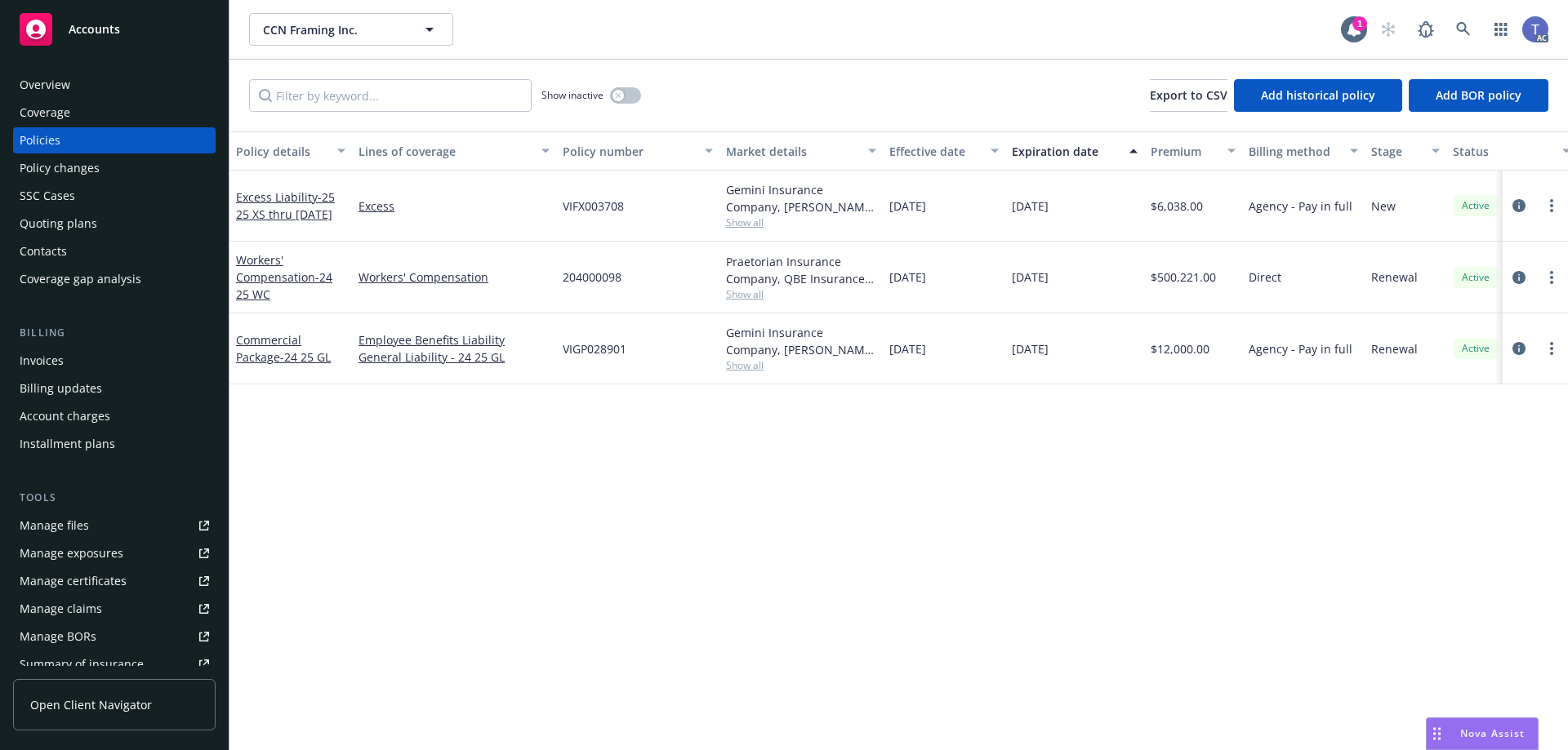
click at [39, 231] on div "Quoting plans" at bounding box center [58, 223] width 78 height 26
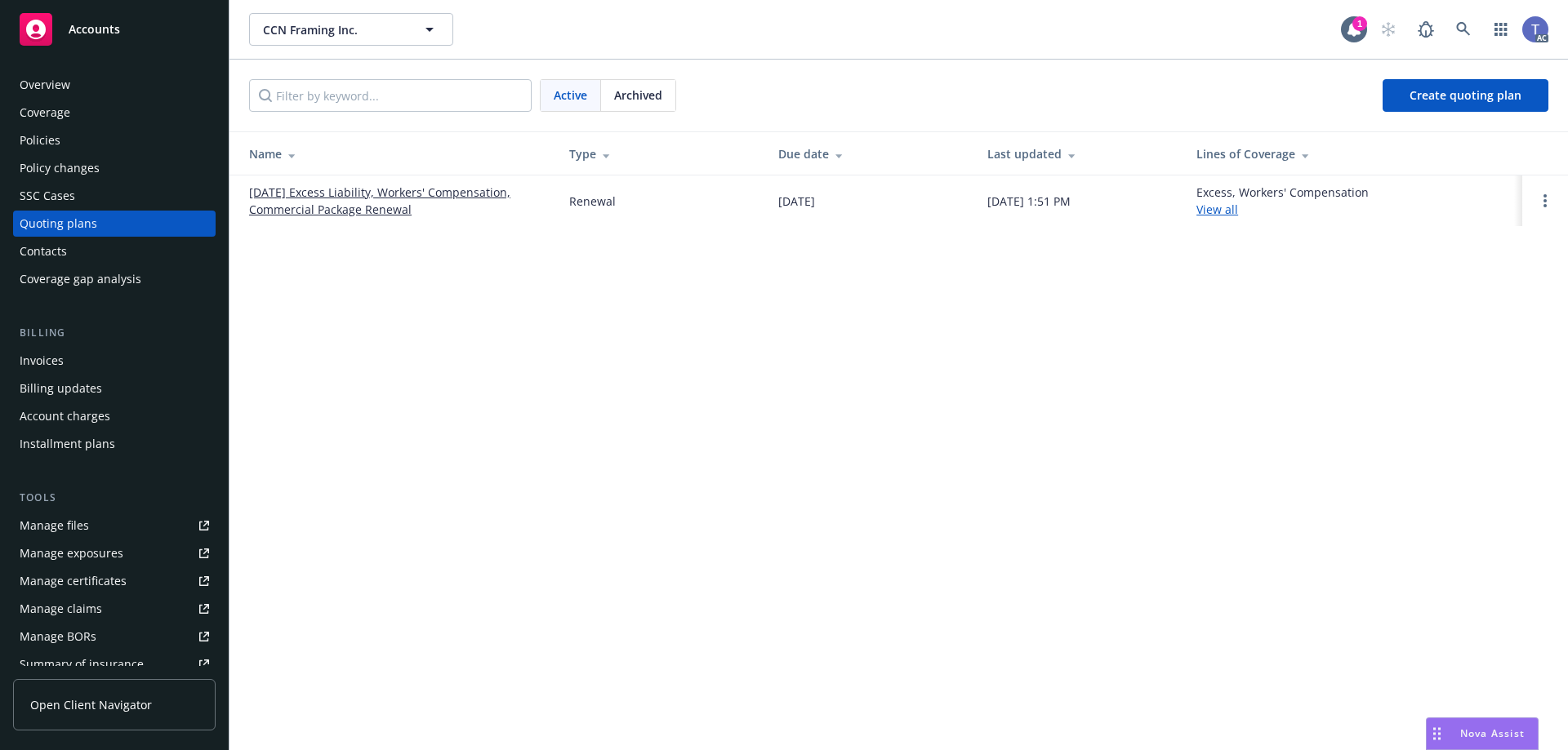
click at [286, 208] on link "10/25/25 Excess Liability, Workers' Compensation, Commercial Package Renewal" at bounding box center [395, 200] width 294 height 34
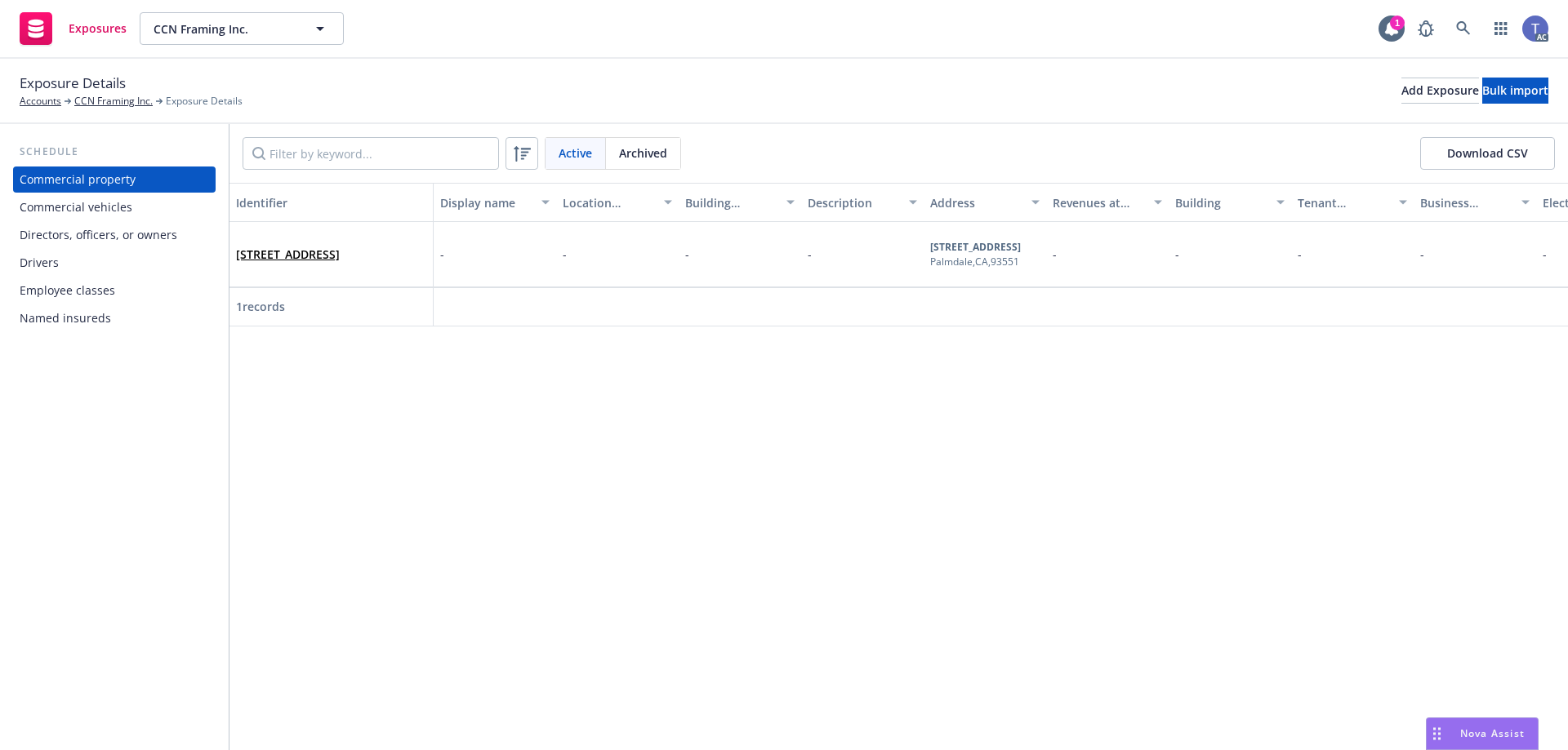
click at [86, 234] on div "Directors, officers, or owners" at bounding box center [98, 234] width 157 height 26
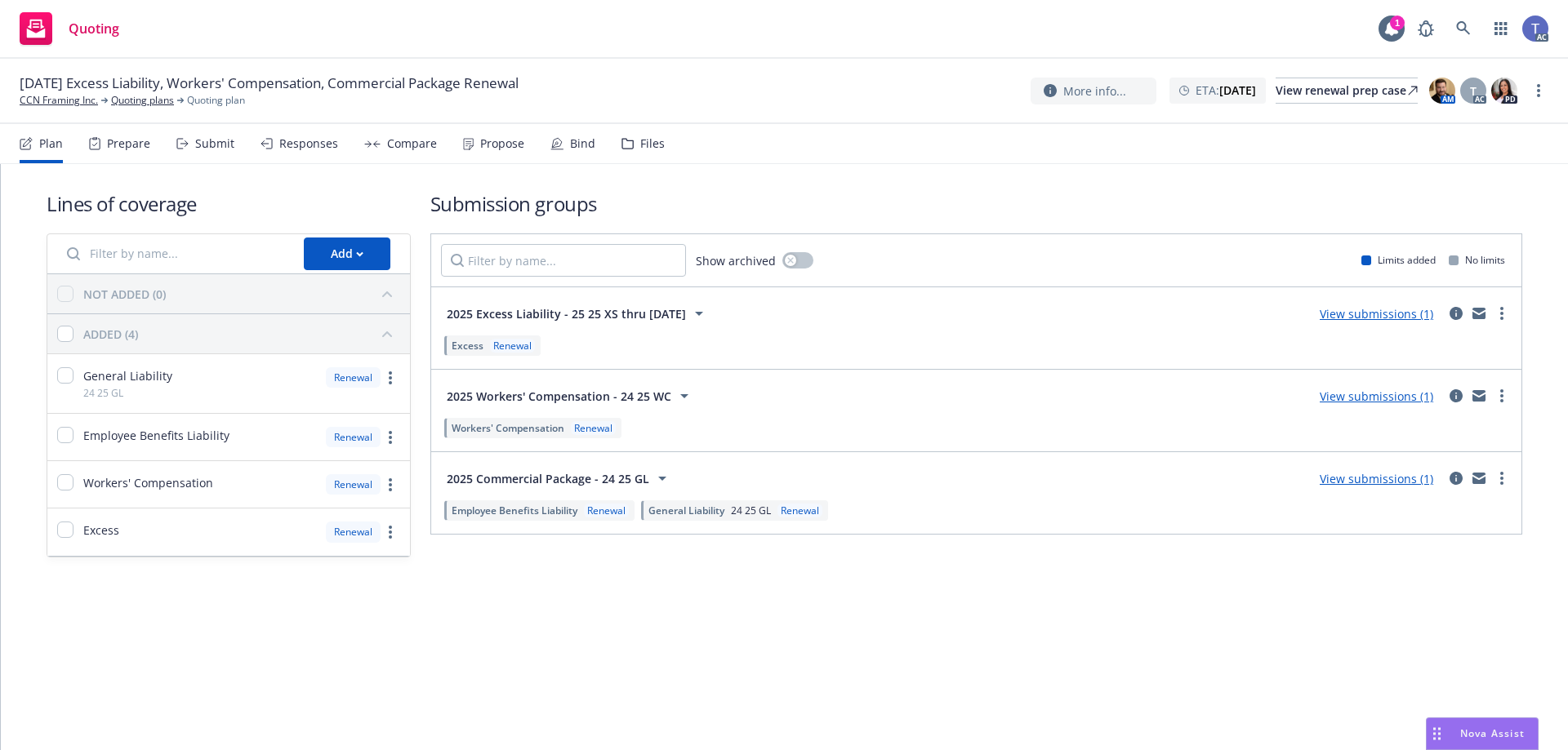
click at [614, 154] on div "Plan Prepare Submit Responses Compare Propose Bind Files" at bounding box center [342, 143] width 645 height 39
click at [627, 151] on div "Files" at bounding box center [643, 143] width 44 height 39
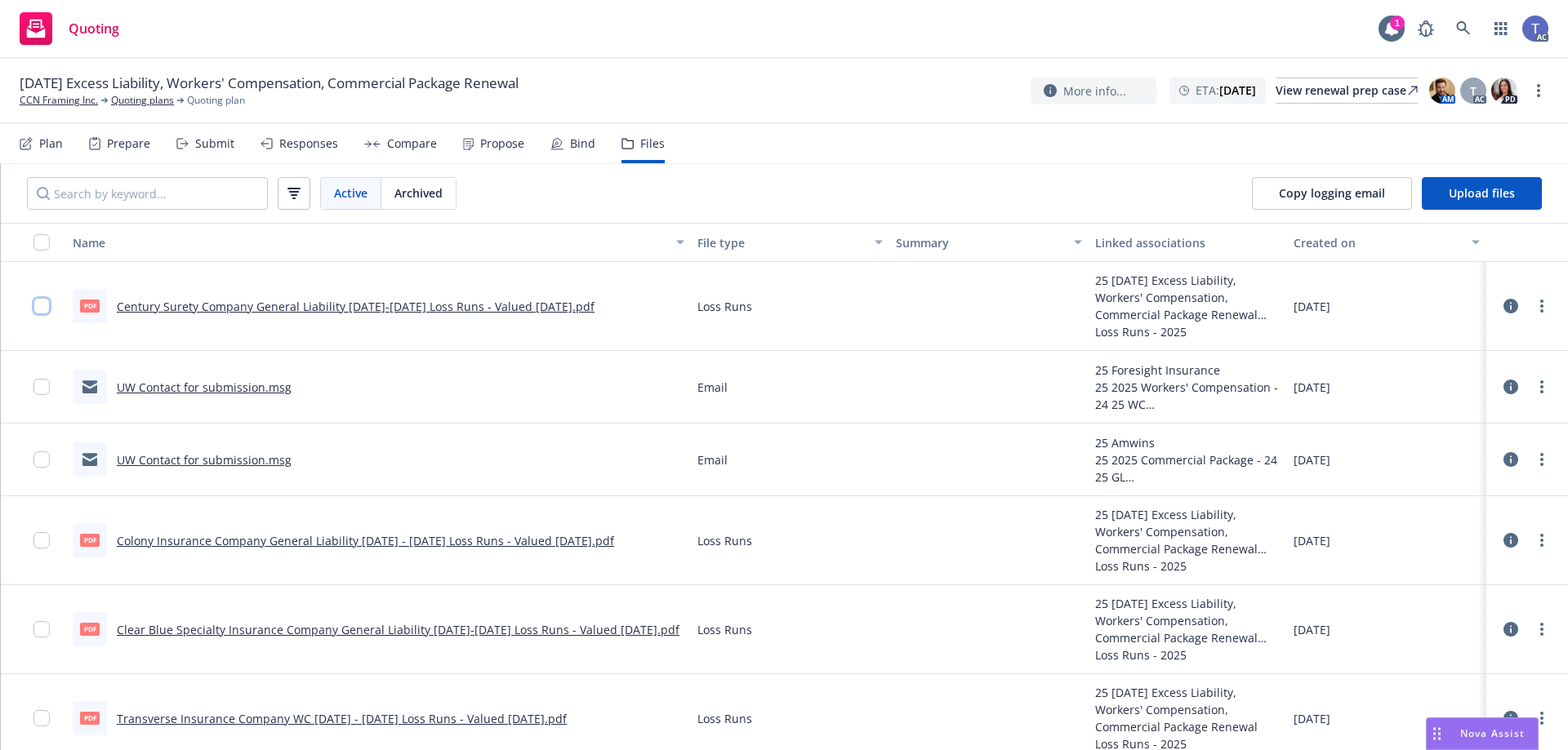
click at [37, 300] on input "checkbox" at bounding box center [41, 306] width 16 height 16
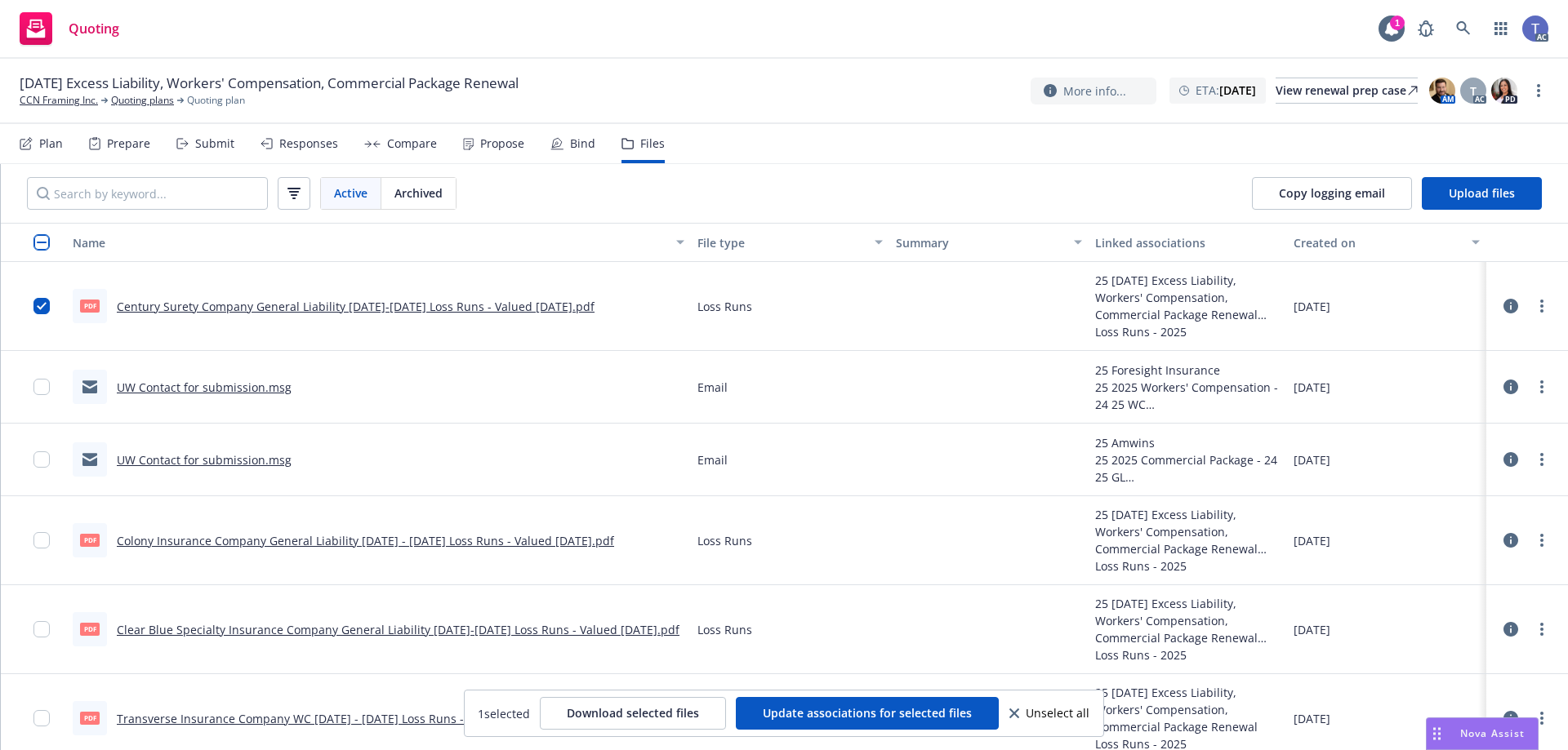
scroll to position [81, 0]
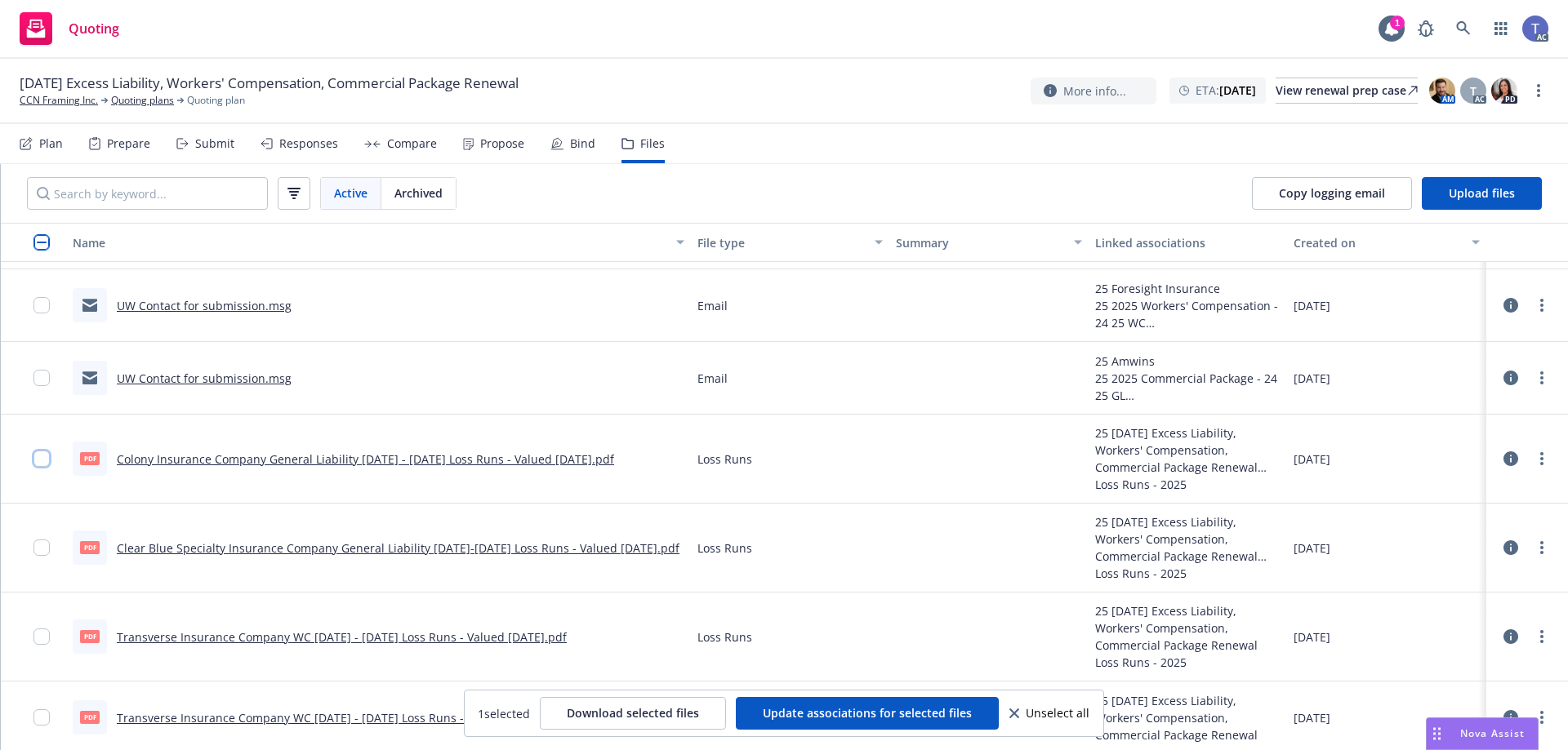
click at [44, 455] on input "checkbox" at bounding box center [41, 458] width 16 height 16
click at [40, 551] on input "checkbox" at bounding box center [41, 547] width 16 height 16
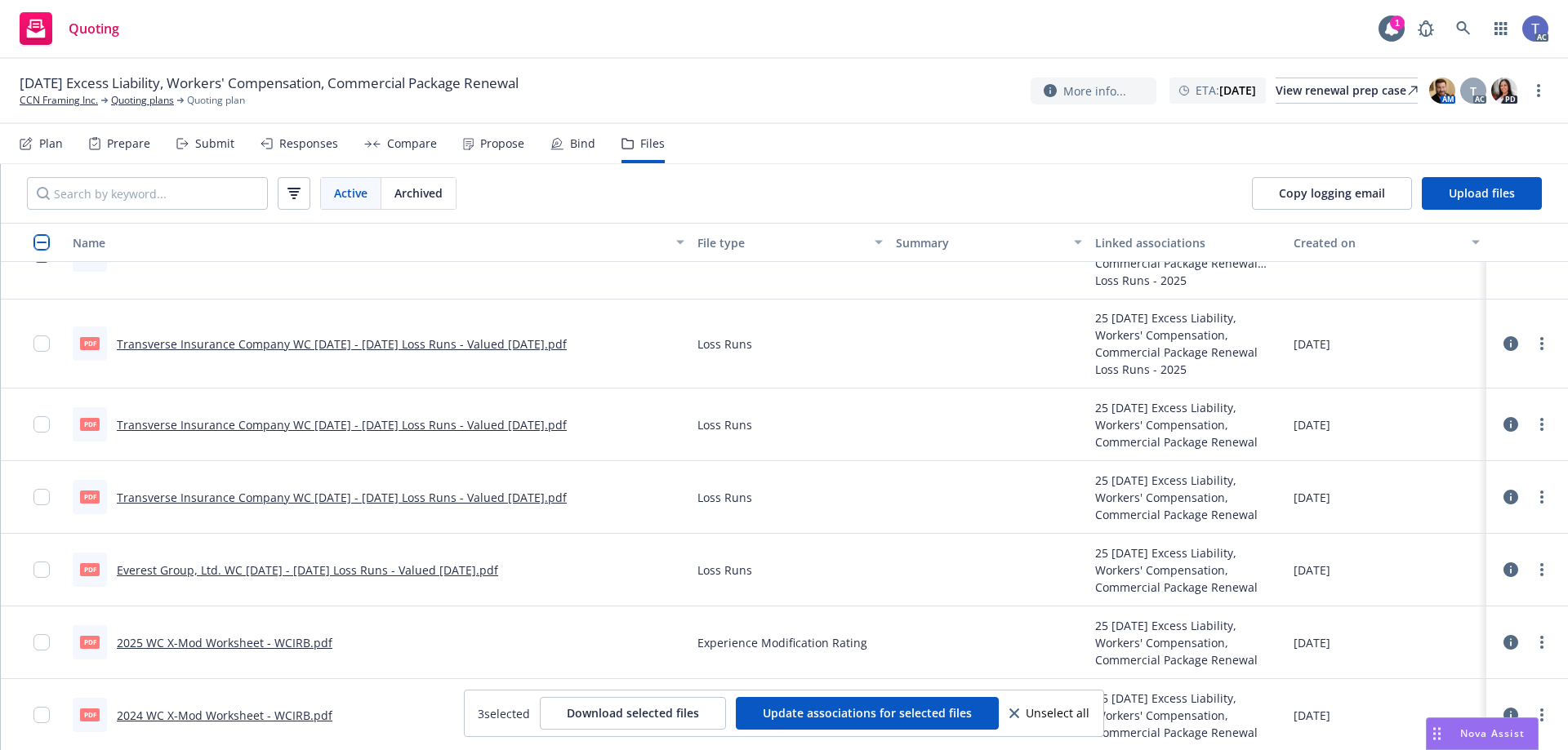
scroll to position [357, 0]
click at [40, 340] on input "checkbox" at bounding box center [41, 342] width 16 height 16
click at [37, 421] on input "checkbox" at bounding box center [41, 422] width 16 height 16
click at [39, 498] on input "checkbox" at bounding box center [41, 495] width 16 height 16
click at [46, 565] on input "checkbox" at bounding box center [41, 568] width 16 height 16
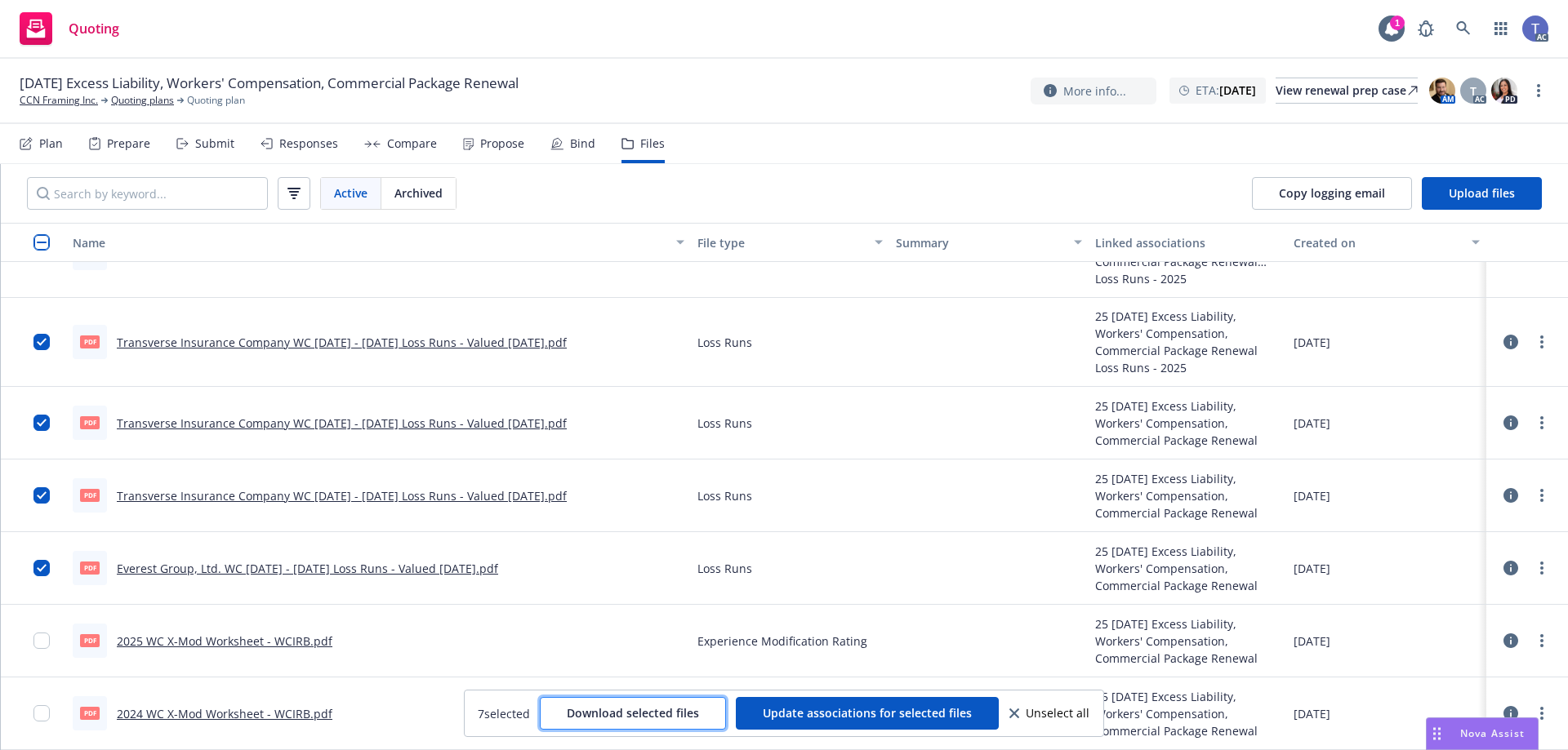
click at [658, 712] on span "Download selected files" at bounding box center [632, 712] width 132 height 16
click at [127, 102] on link "Quoting plans" at bounding box center [142, 100] width 63 height 15
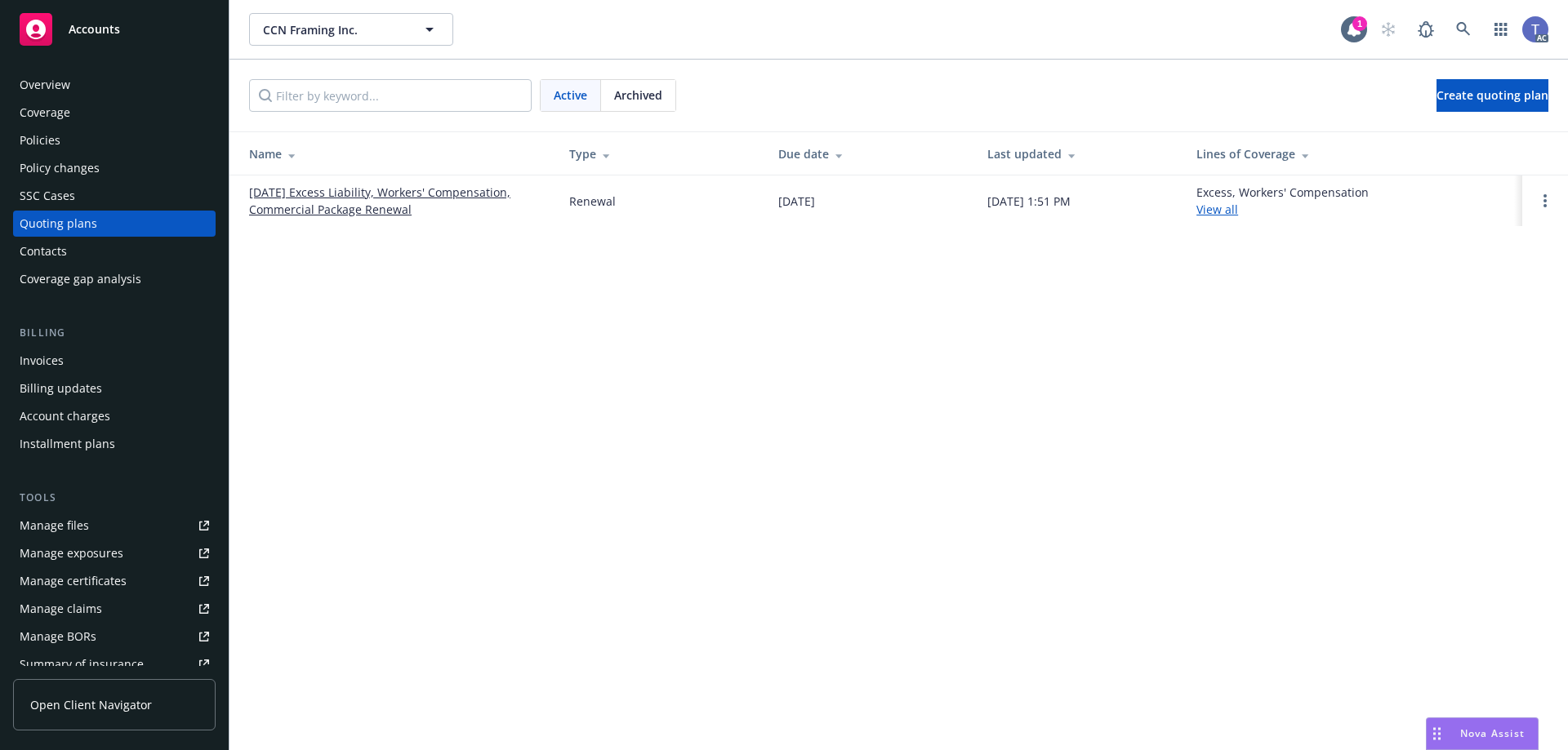
click at [351, 188] on link "[DATE] Excess Liability, Workers' Compensation, Commercial Package Renewal" at bounding box center [395, 200] width 294 height 34
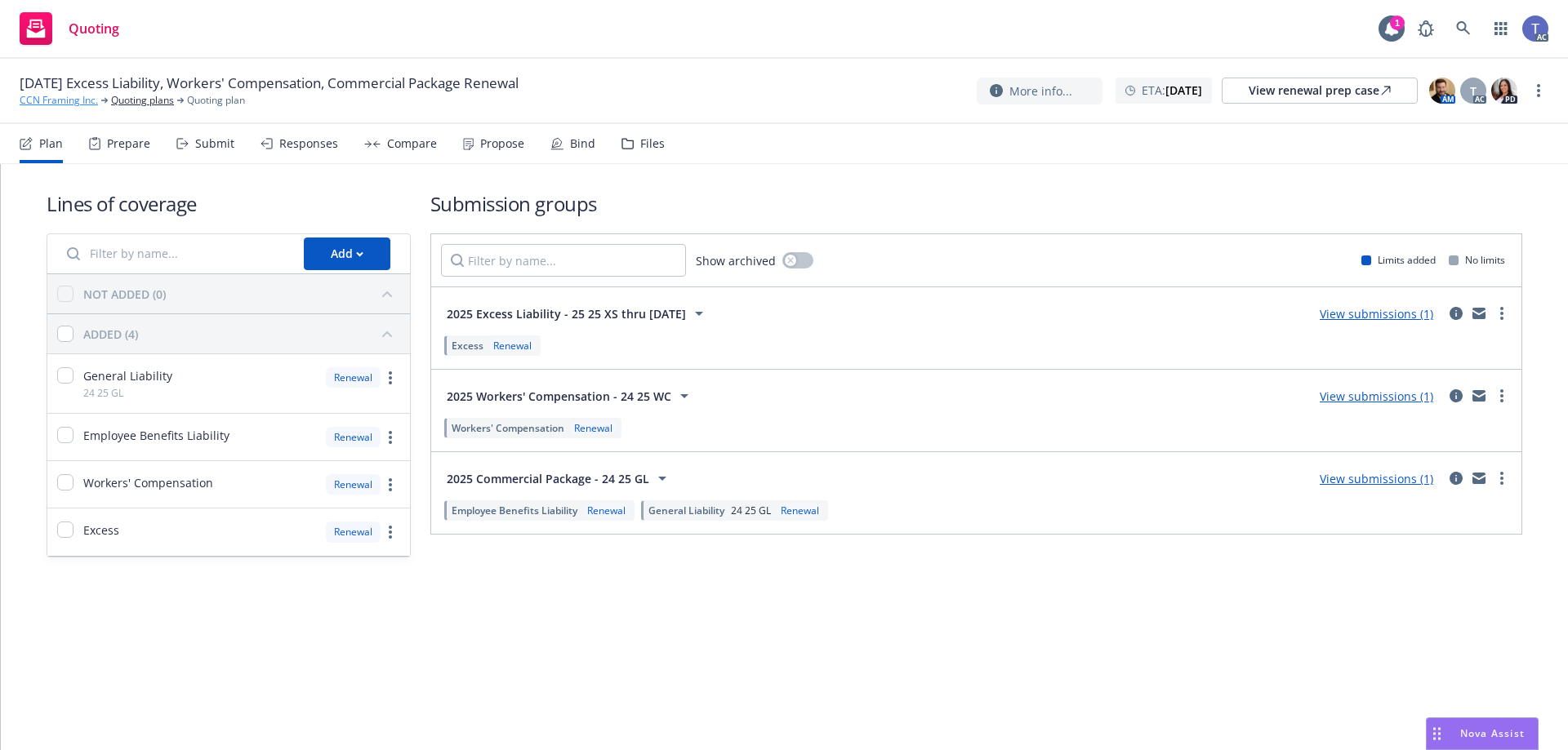
drag, startPoint x: 34, startPoint y: 98, endPoint x: 63, endPoint y: 98, distance: 29.0
click at [34, 98] on link "CCN Framing Inc." at bounding box center [59, 100] width 79 height 15
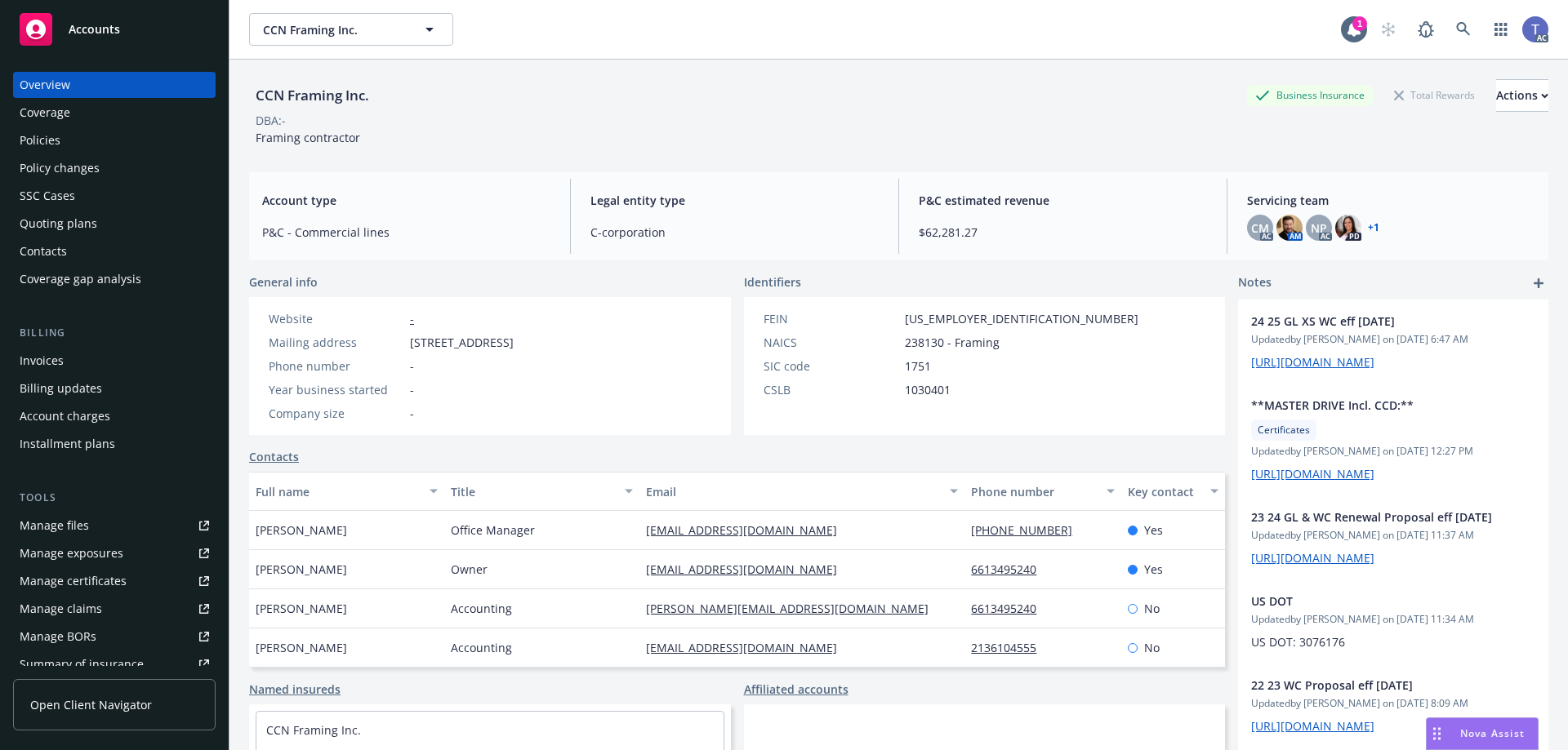
click at [143, 150] on div "Policies" at bounding box center [114, 140] width 189 height 26
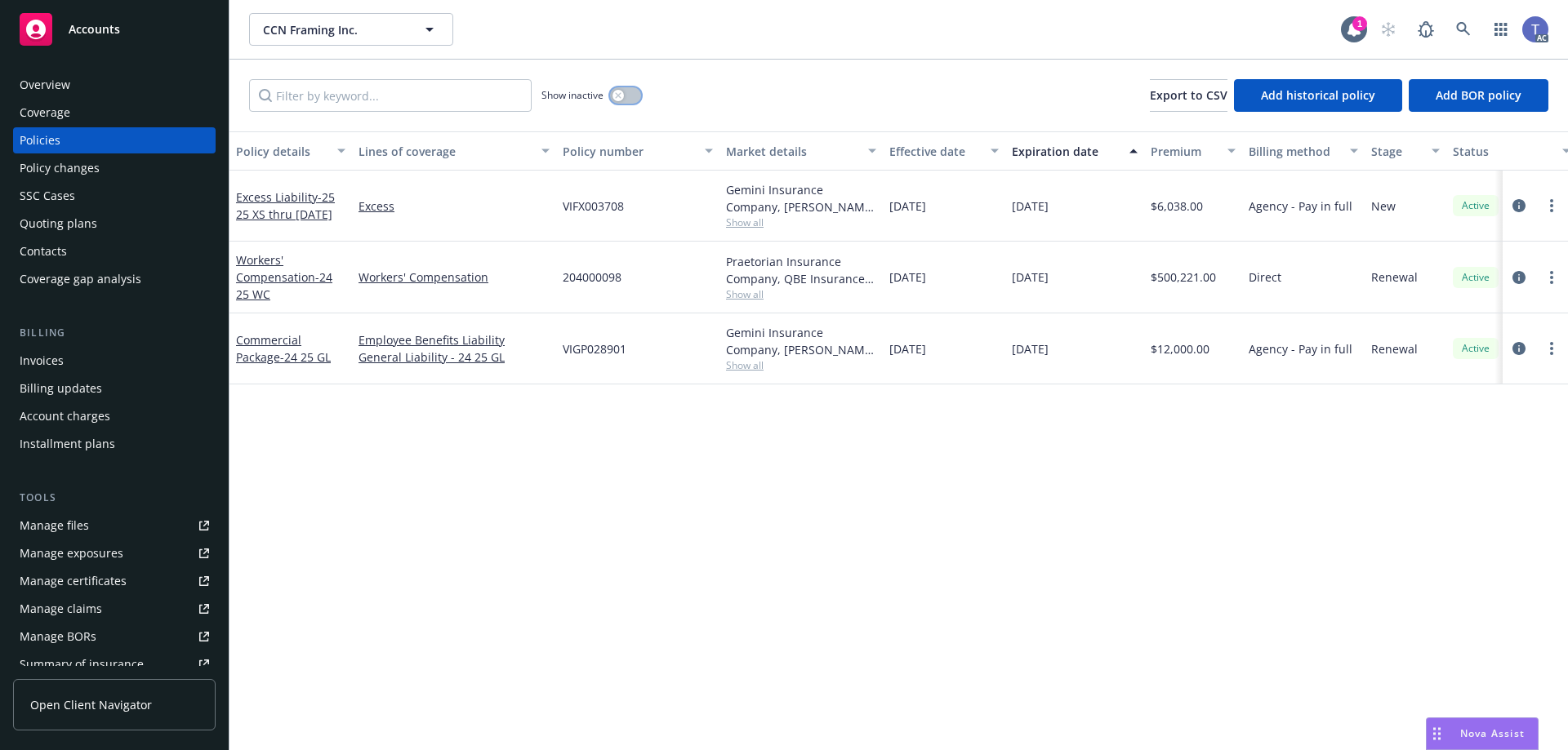
click at [626, 96] on button "button" at bounding box center [625, 95] width 31 height 16
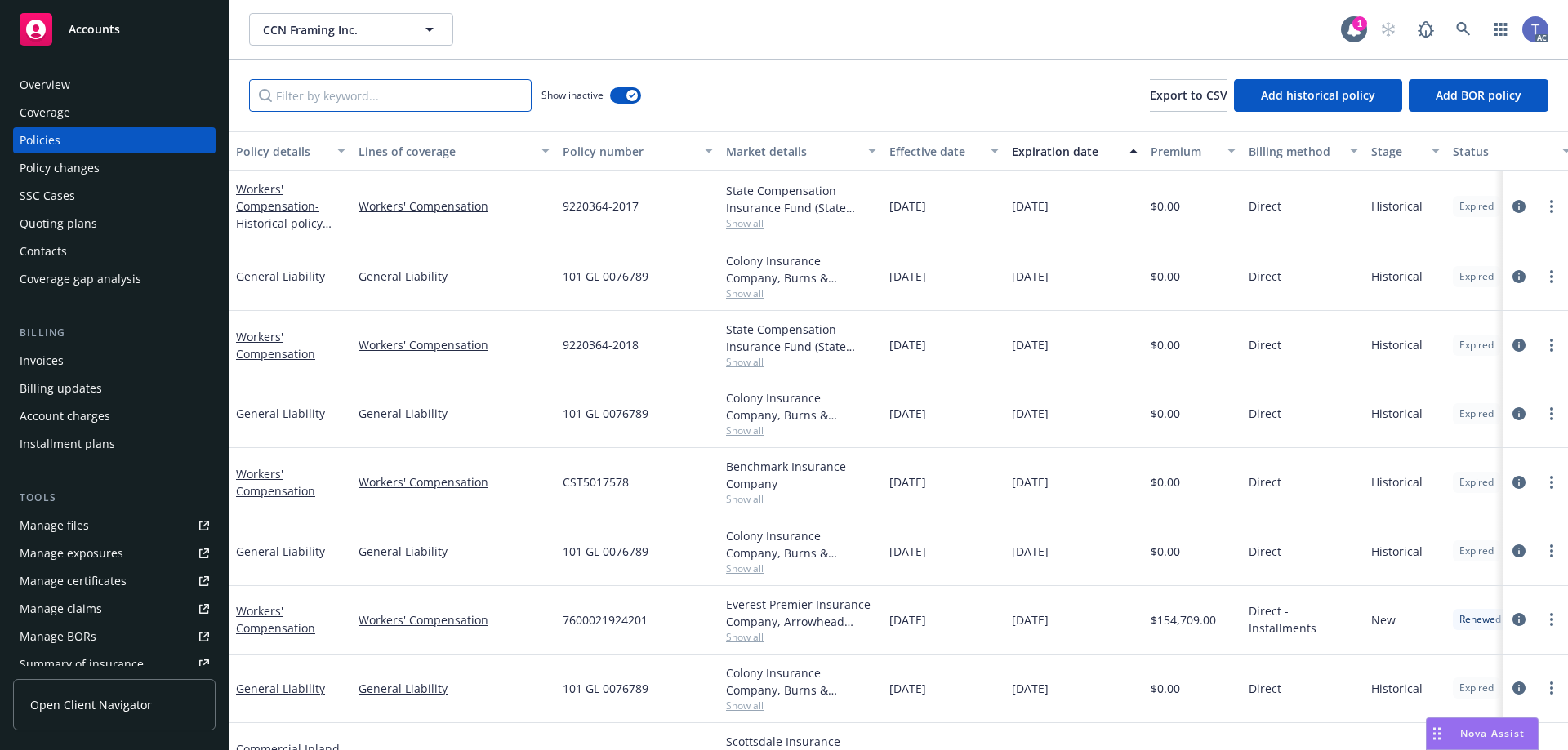
click at [456, 90] on input "Filter by keyword..." at bounding box center [389, 95] width 282 height 33
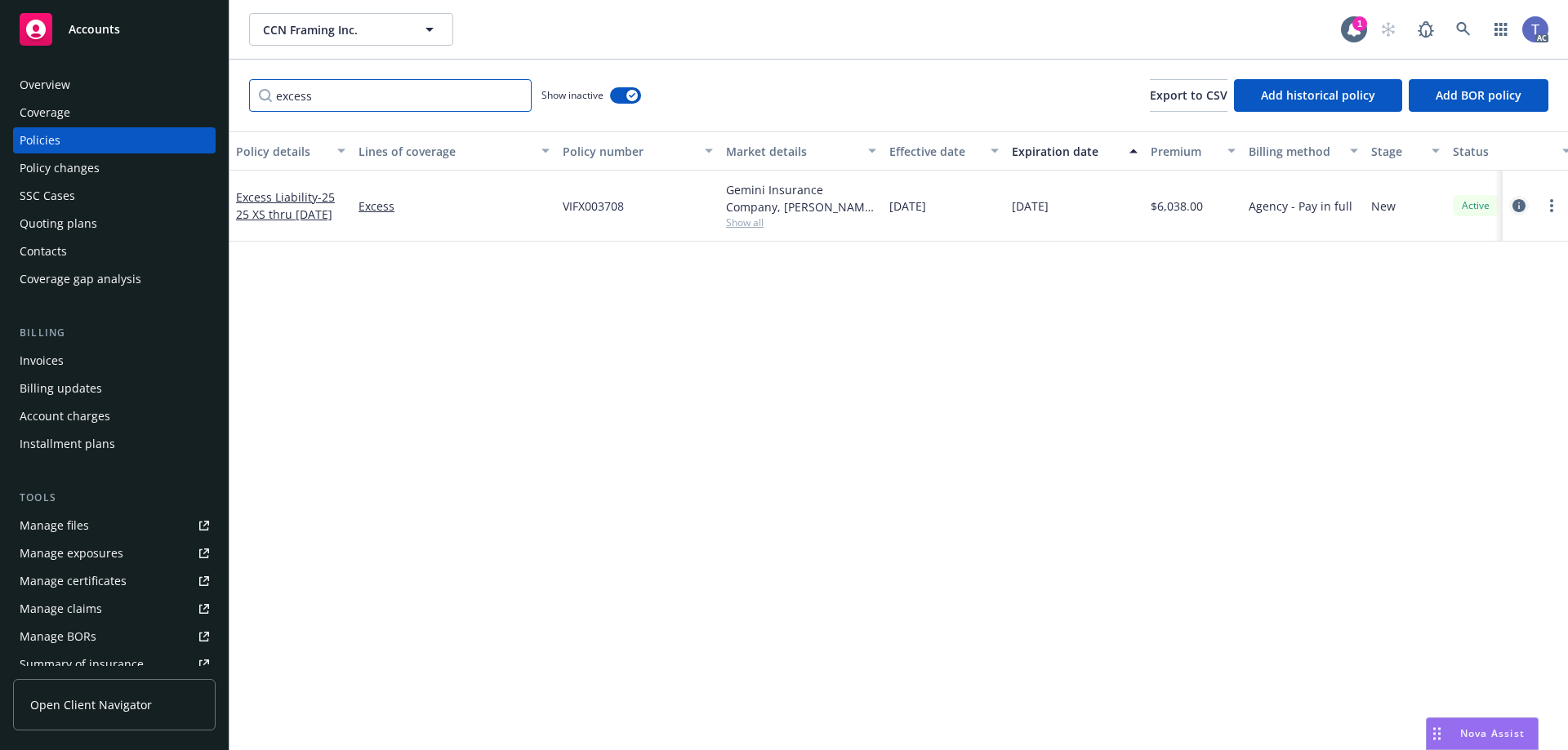
type input "excess"
click at [1515, 205] on icon "circleInformation" at bounding box center [1519, 206] width 13 height 13
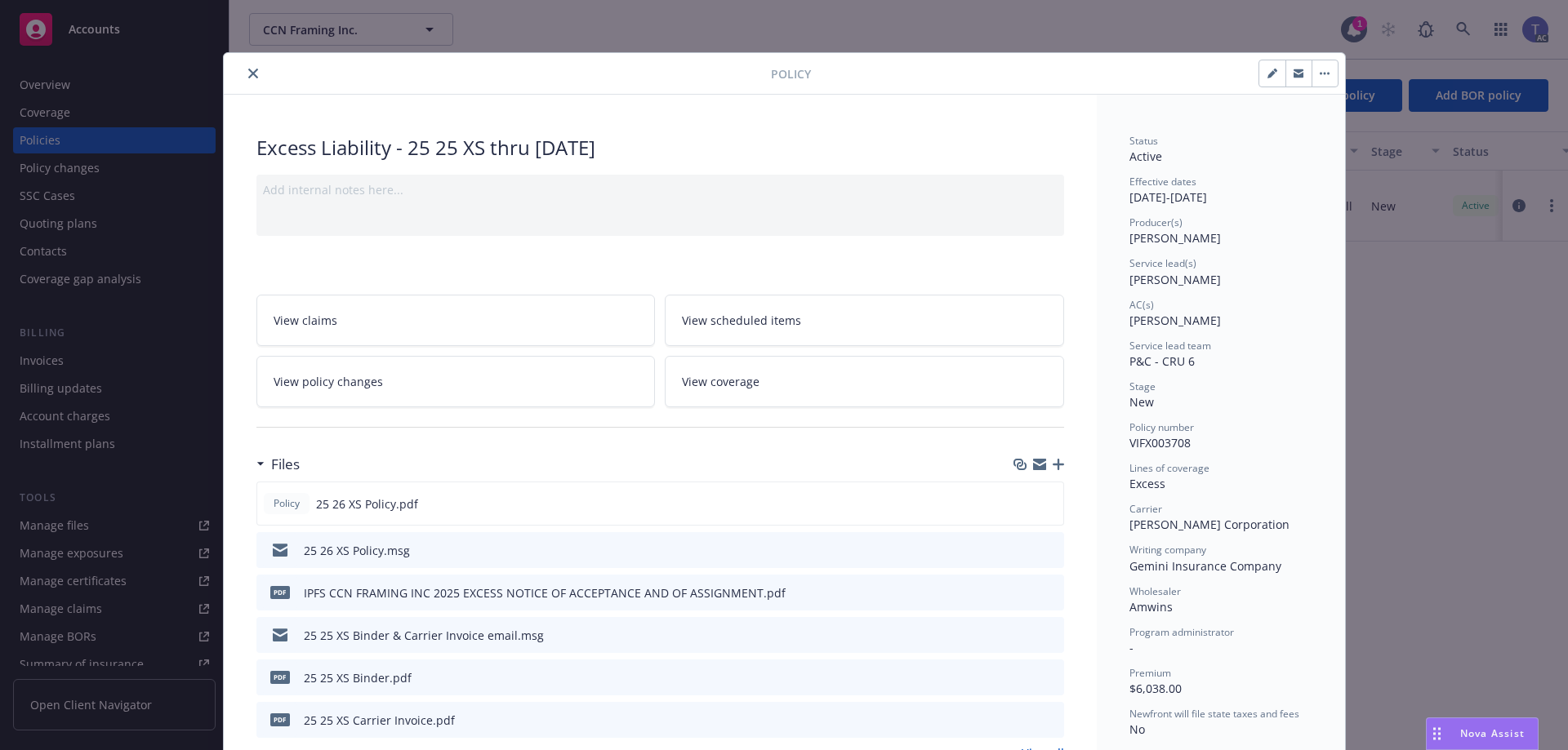
click at [1049, 630] on icon "preview file" at bounding box center [1049, 634] width 15 height 12
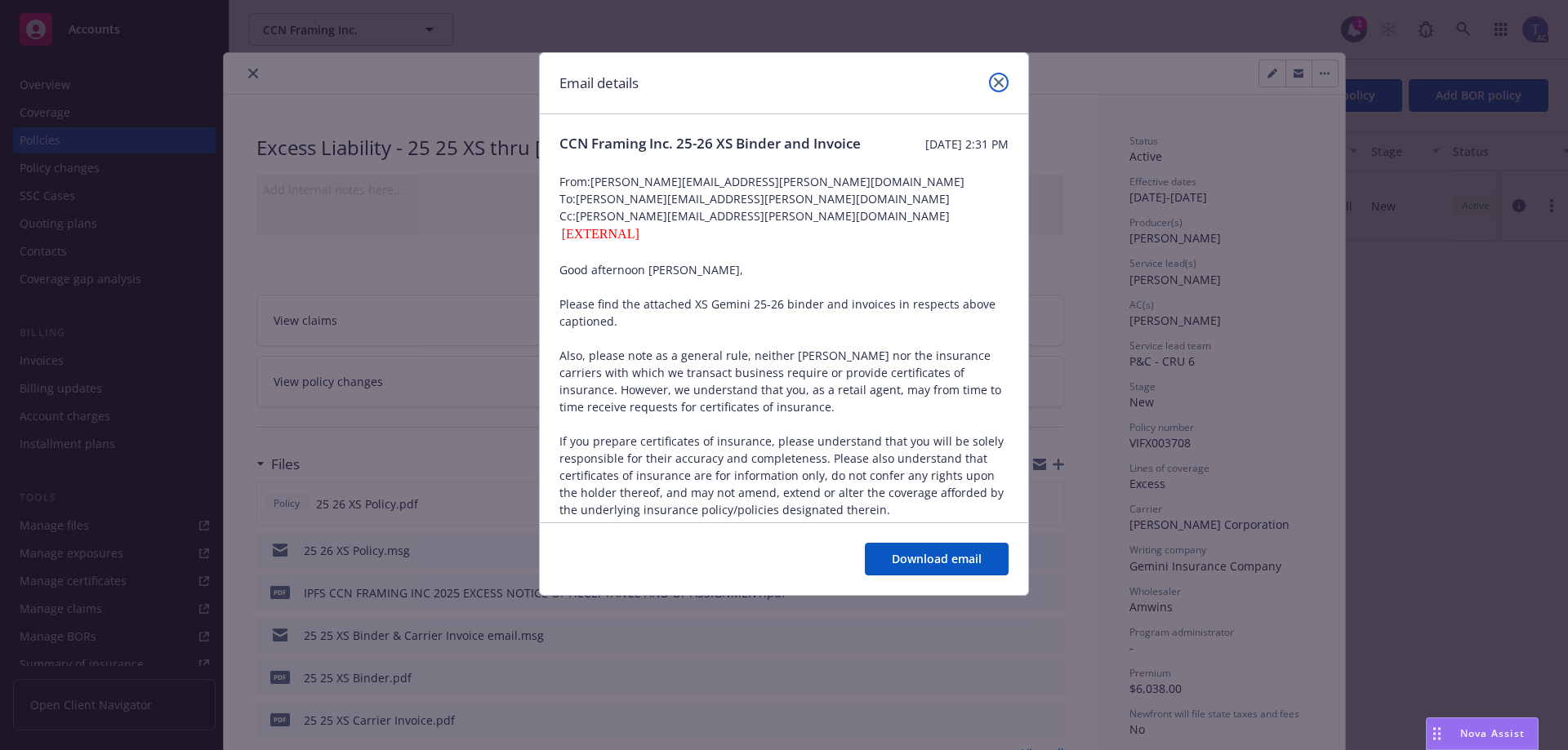
click at [1003, 75] on link "close" at bounding box center [998, 82] width 19 height 19
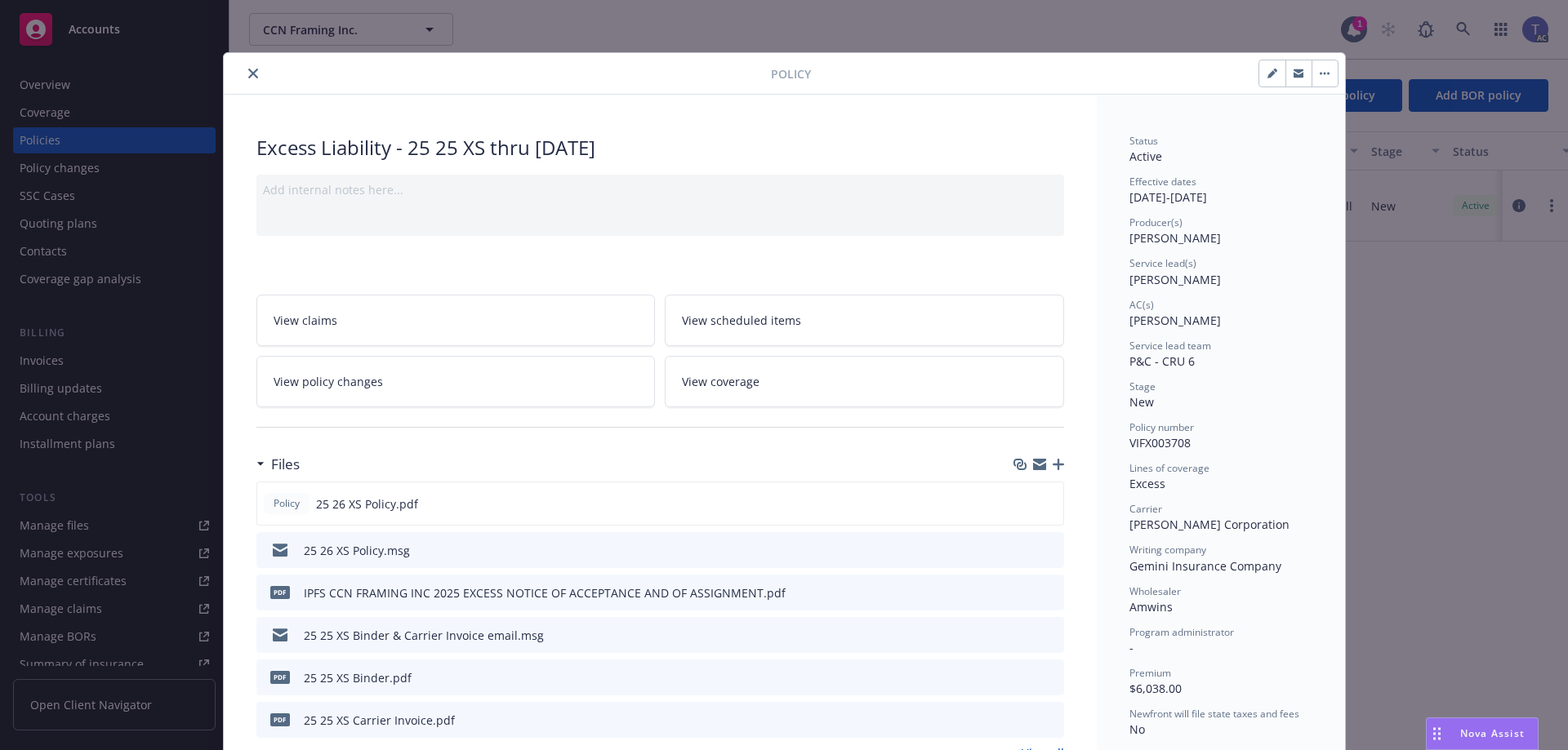
click at [248, 77] on icon "close" at bounding box center [253, 74] width 10 height 10
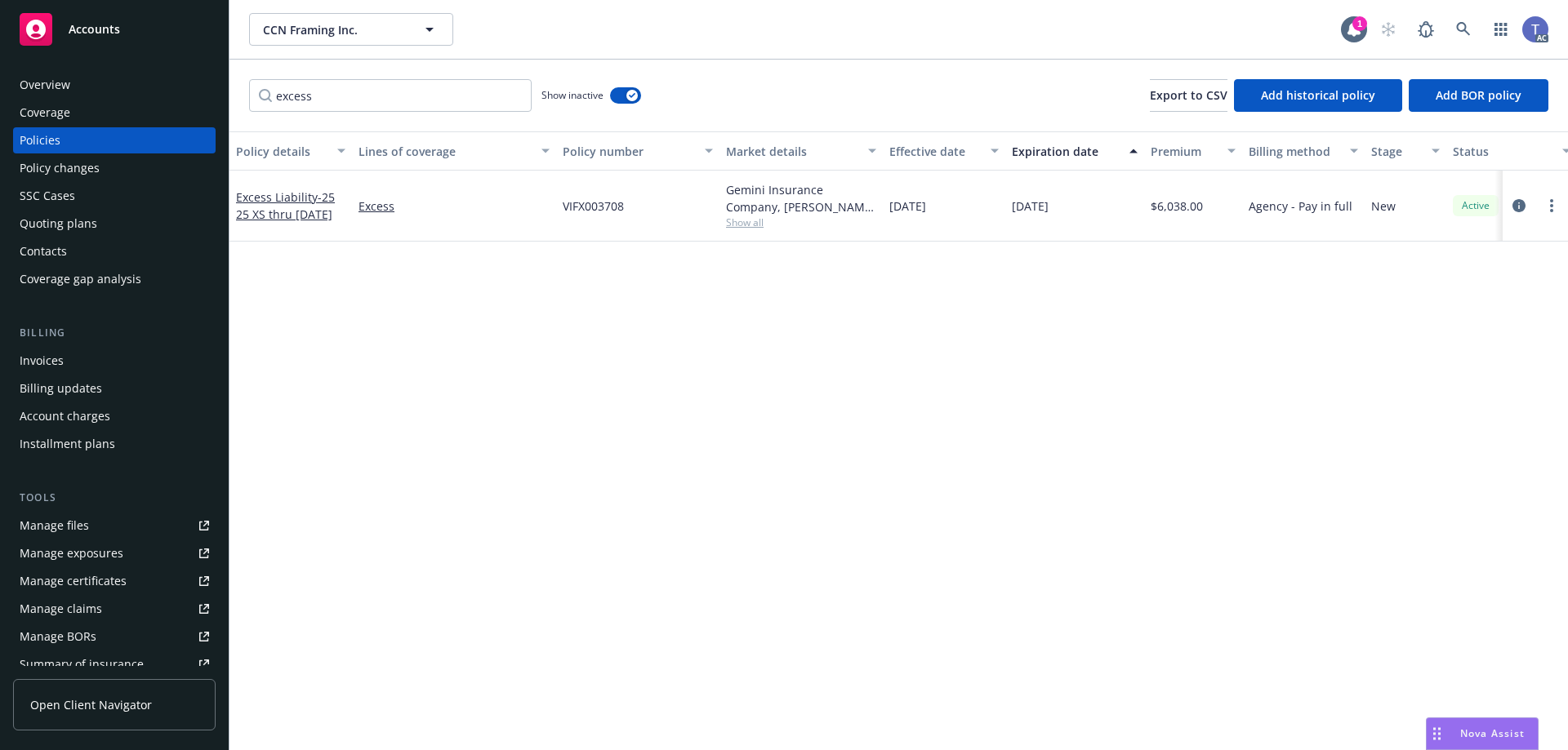
click at [40, 85] on div "Overview" at bounding box center [44, 85] width 50 height 26
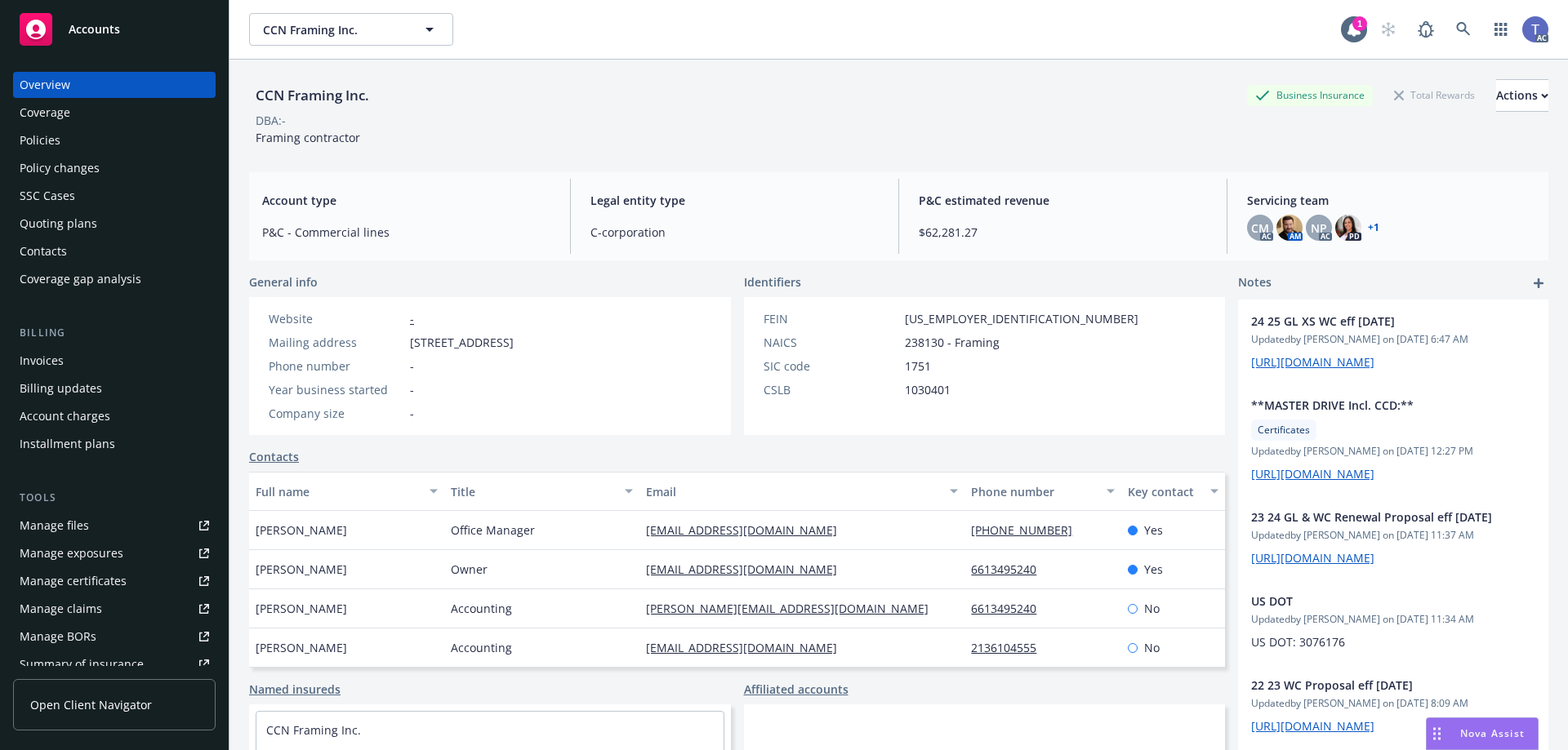
click at [682, 124] on div "DBA: -" at bounding box center [898, 121] width 1299 height 17
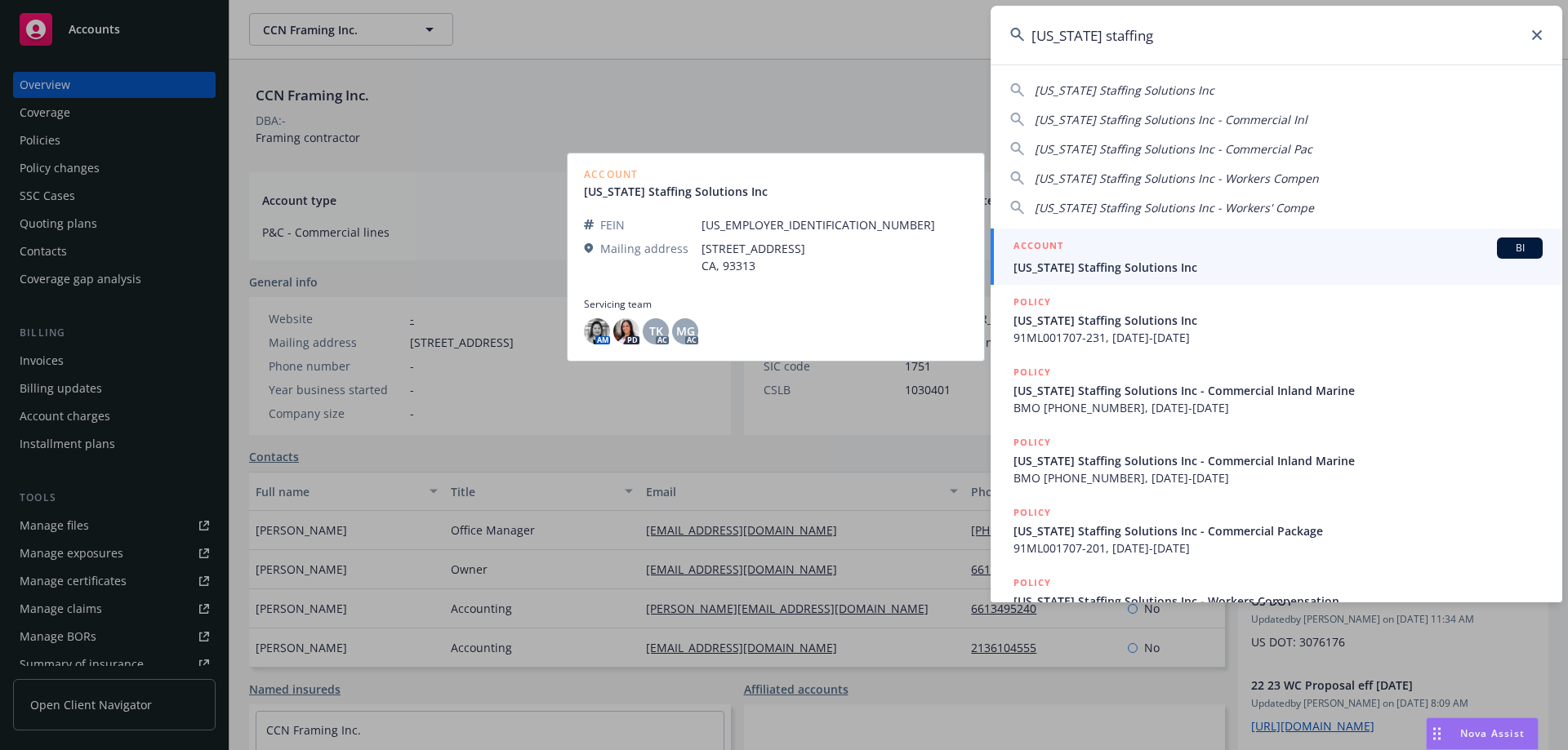
type input "[US_STATE] staffing"
click at [1065, 251] on div "ACCOUNT BI" at bounding box center [1278, 248] width 529 height 21
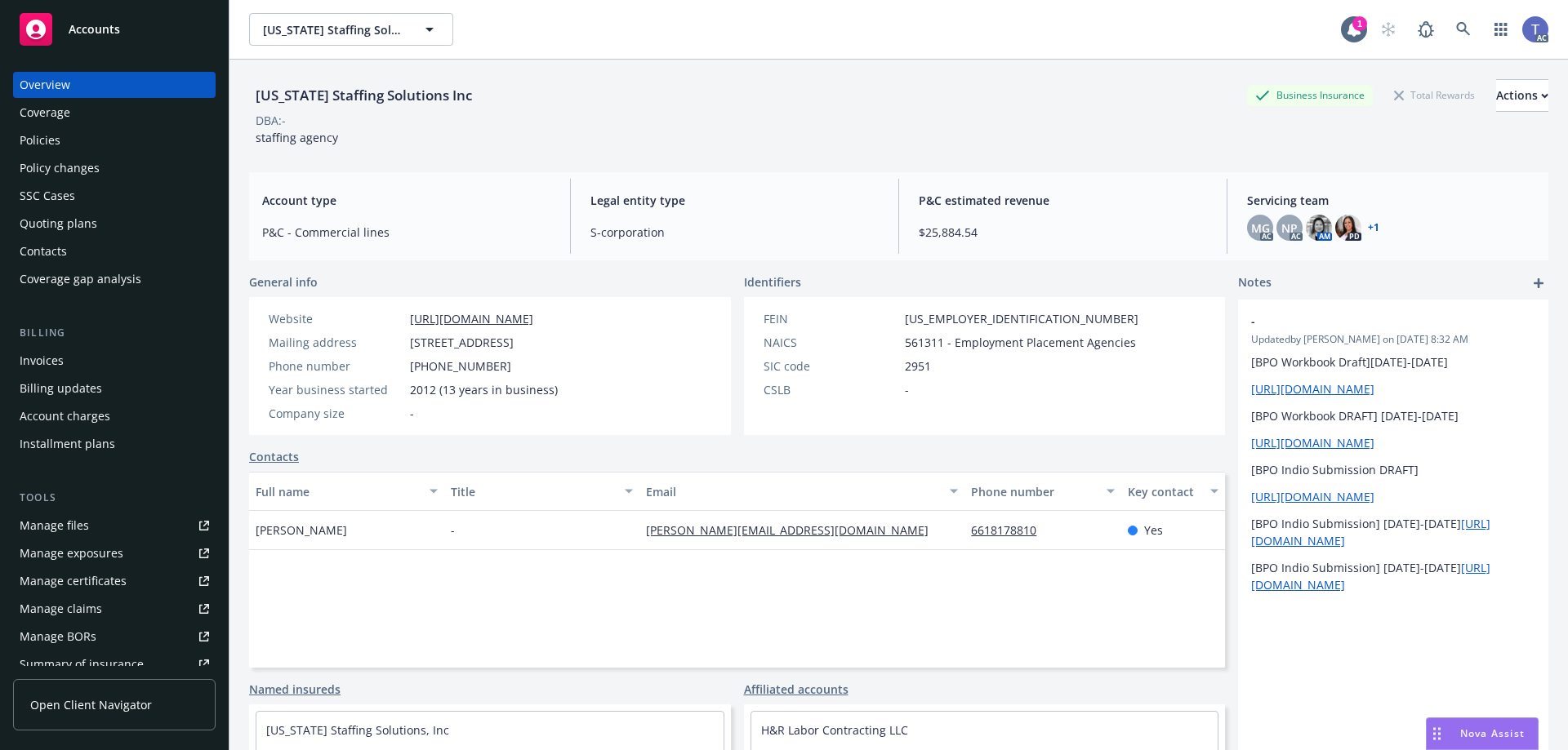
click at [47, 145] on div "Policies" at bounding box center [39, 140] width 41 height 26
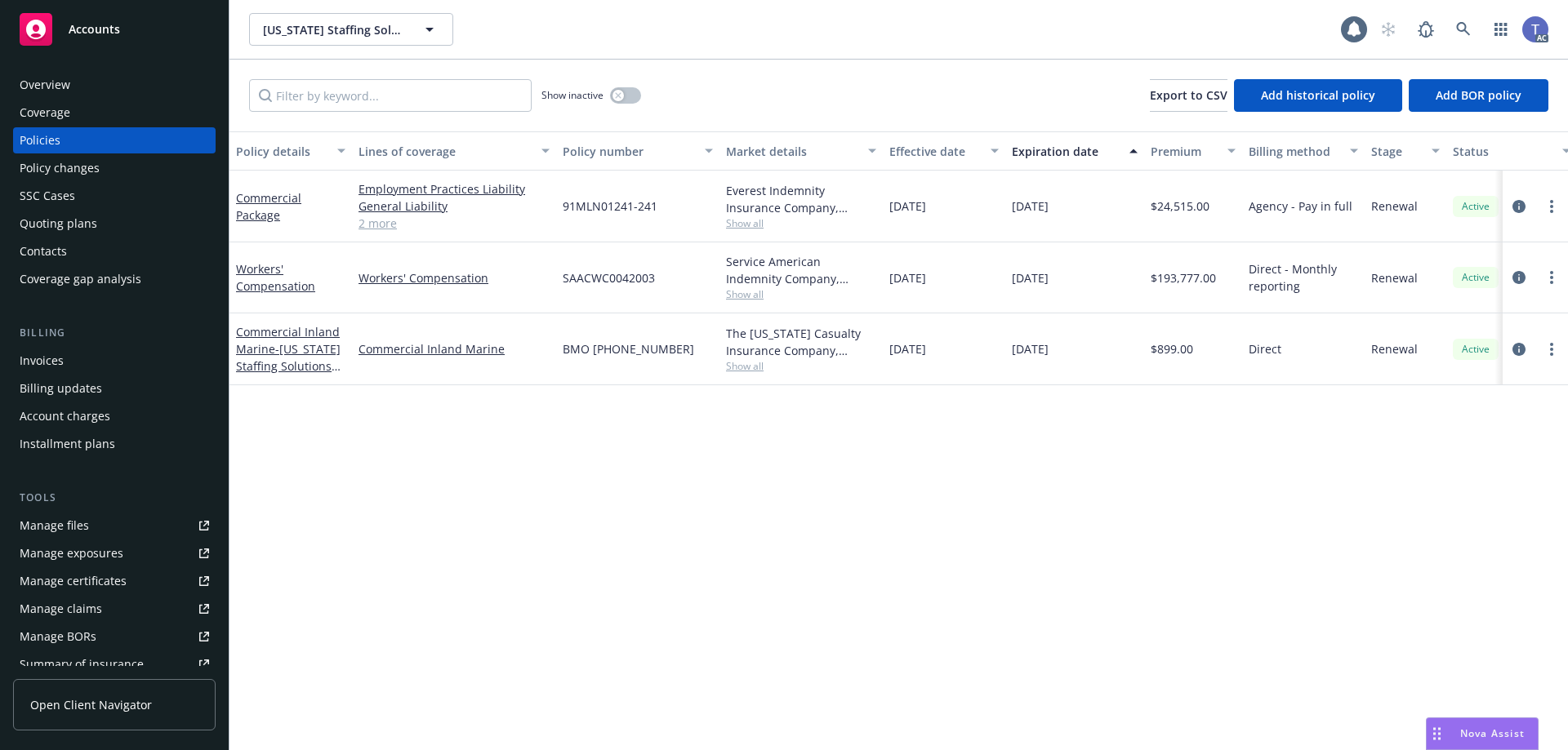
click at [642, 95] on div "Show inactive Export to CSV Add historical policy Add BOR policy" at bounding box center [899, 95] width 1338 height 72
drag, startPoint x: 629, startPoint y: 97, endPoint x: 492, endPoint y: 95, distance: 137.0
click at [630, 95] on button "button" at bounding box center [625, 95] width 31 height 16
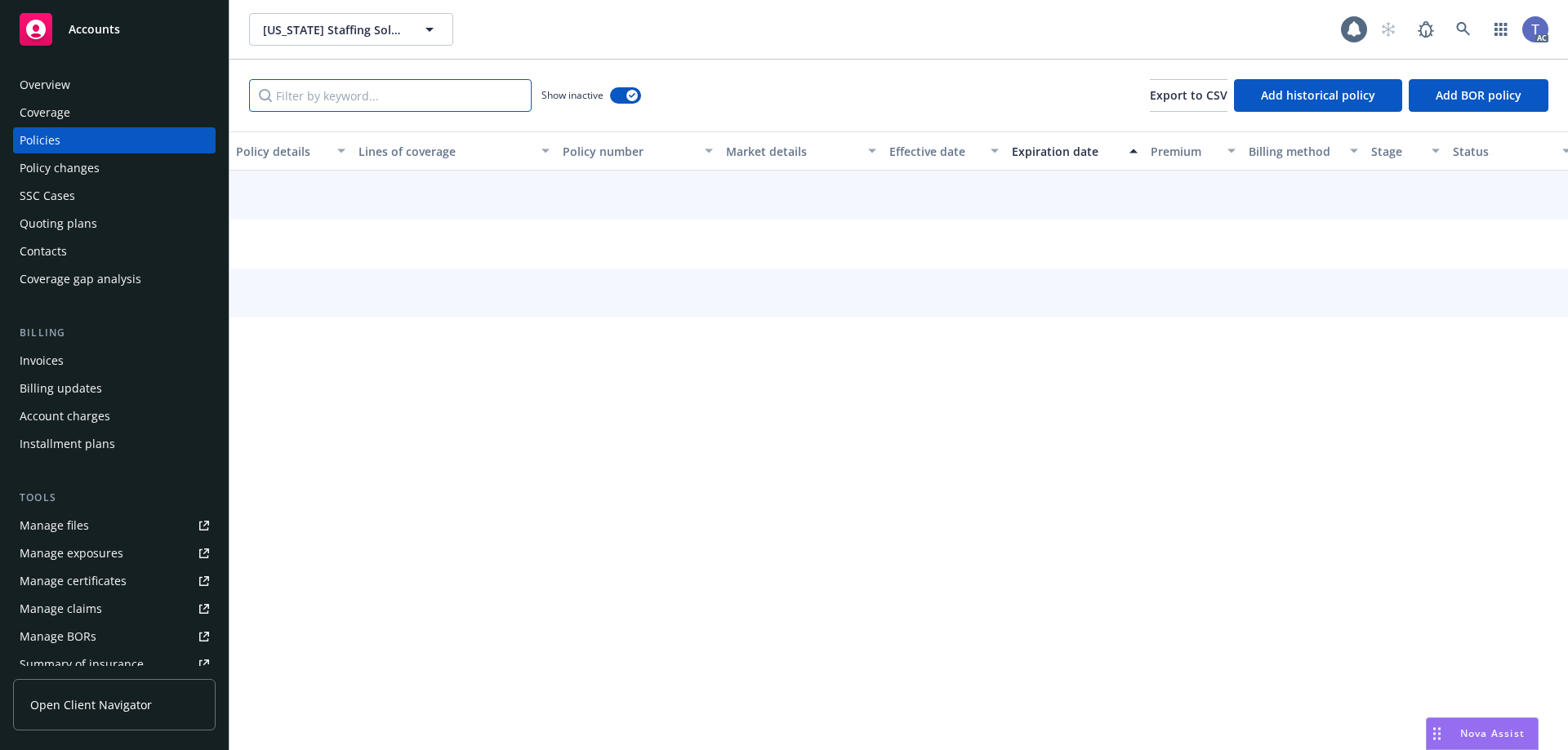
click at [462, 94] on input "Filter by keyword..." at bounding box center [389, 95] width 282 height 33
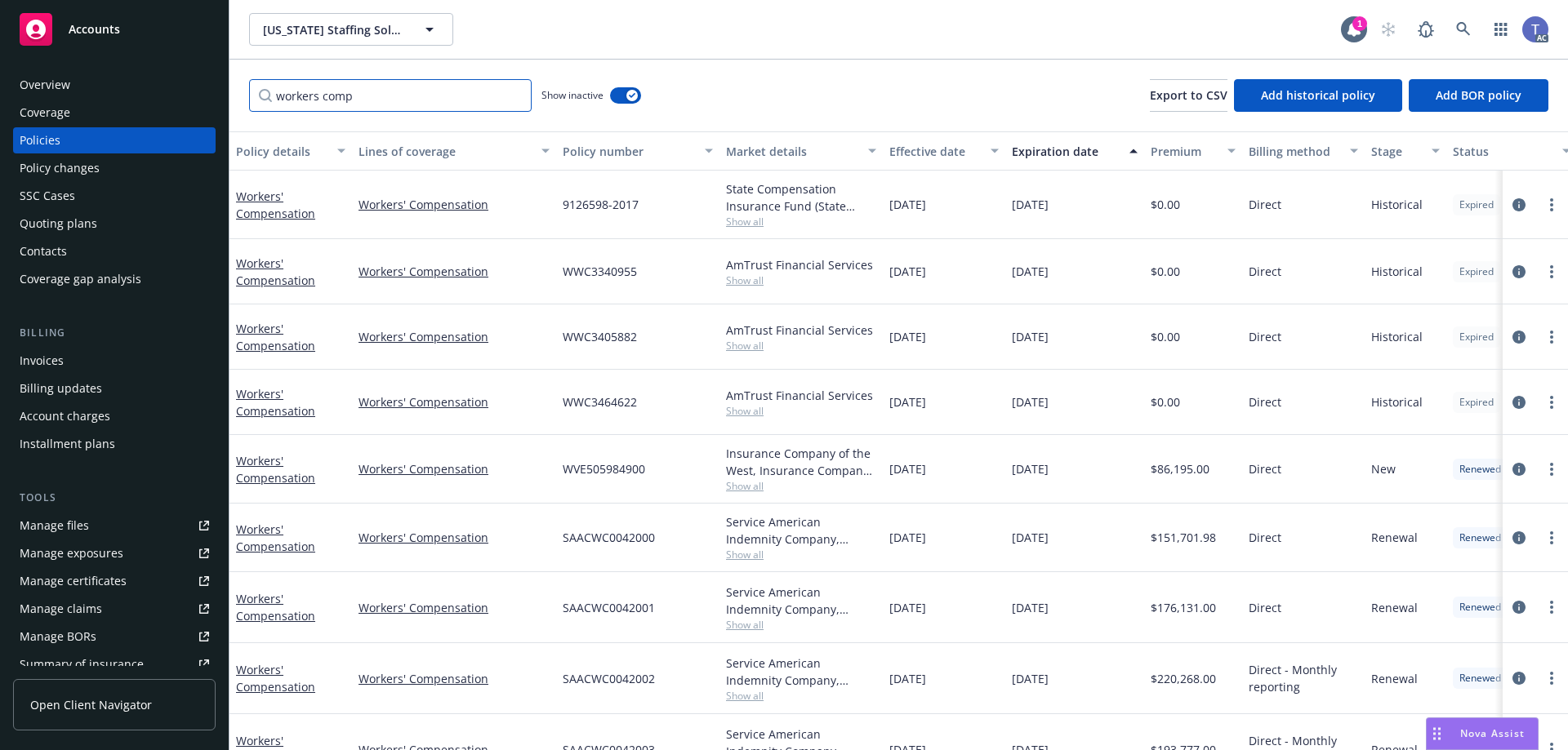
scroll to position [48, 0]
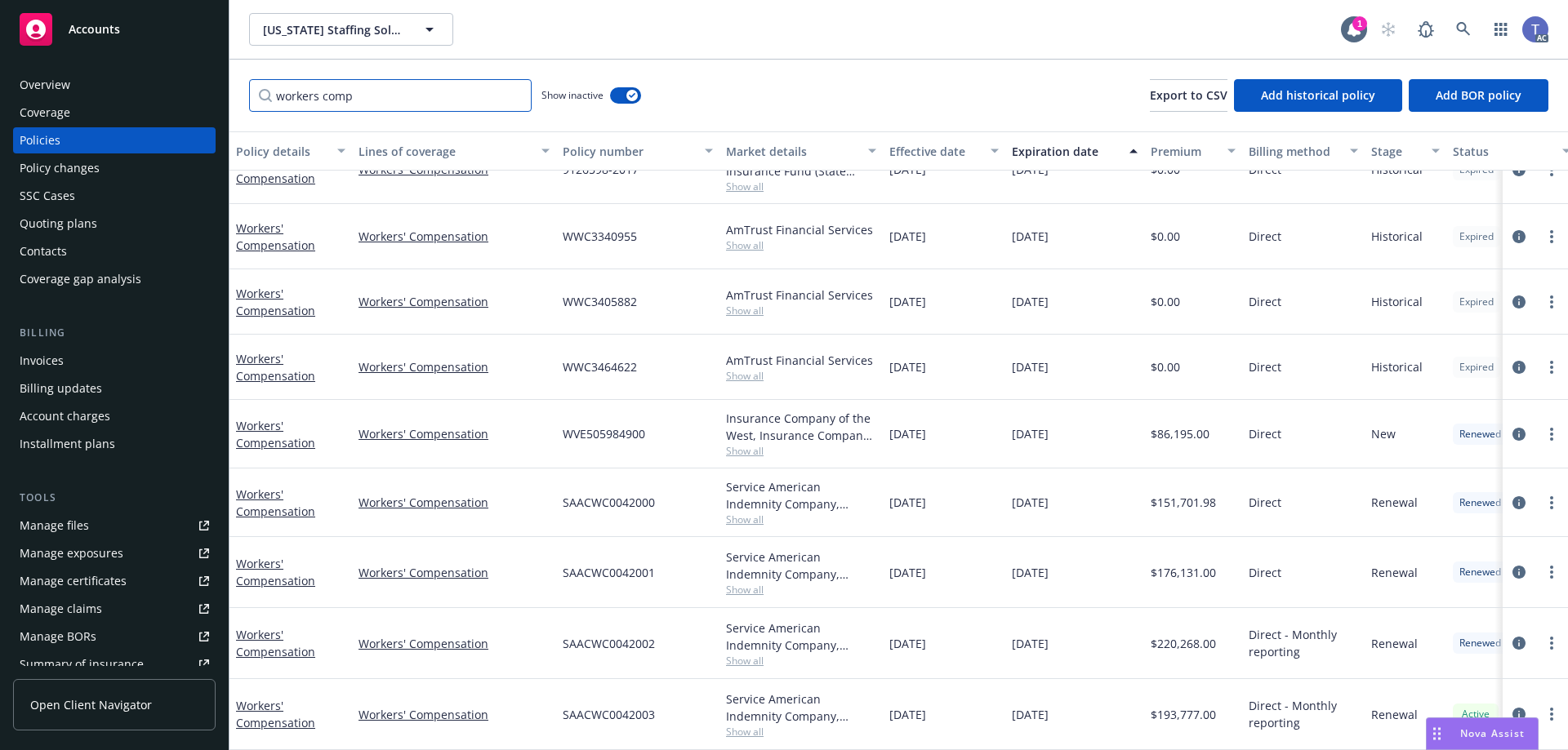
type input "workers comp"
click at [1550, 707] on icon "more" at bounding box center [1551, 714] width 3 height 13
click at [1482, 681] on link "Copy logging email" at bounding box center [1464, 680] width 192 height 33
click at [593, 494] on span "SAACWC0042000" at bounding box center [609, 502] width 92 height 17
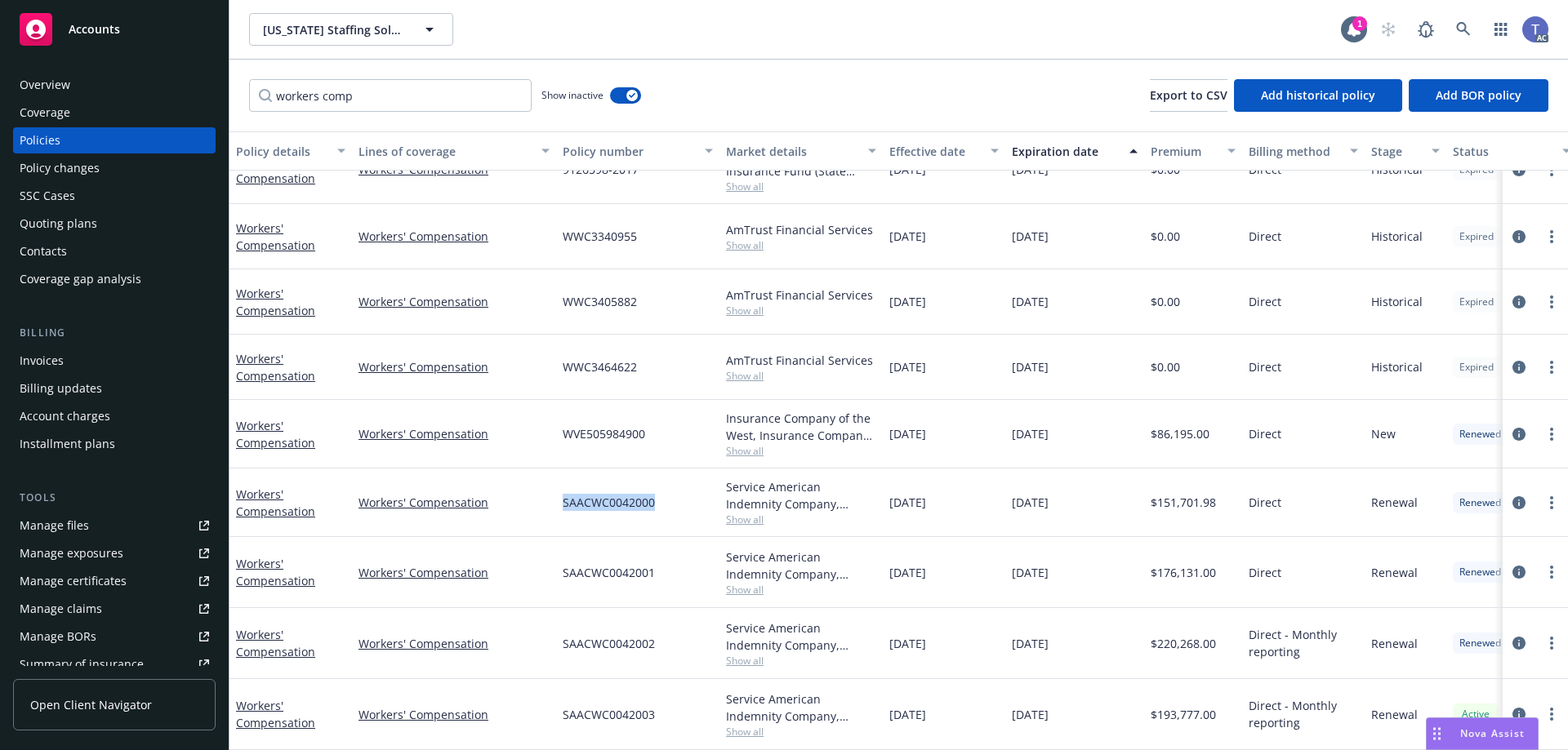
copy span "SAACWC0042000"
click at [635, 564] on span "SAACWC0042001" at bounding box center [609, 573] width 92 height 17
copy span "SAACWC0042001"
click at [595, 634] on span "SAACWC0042002" at bounding box center [609, 643] width 92 height 17
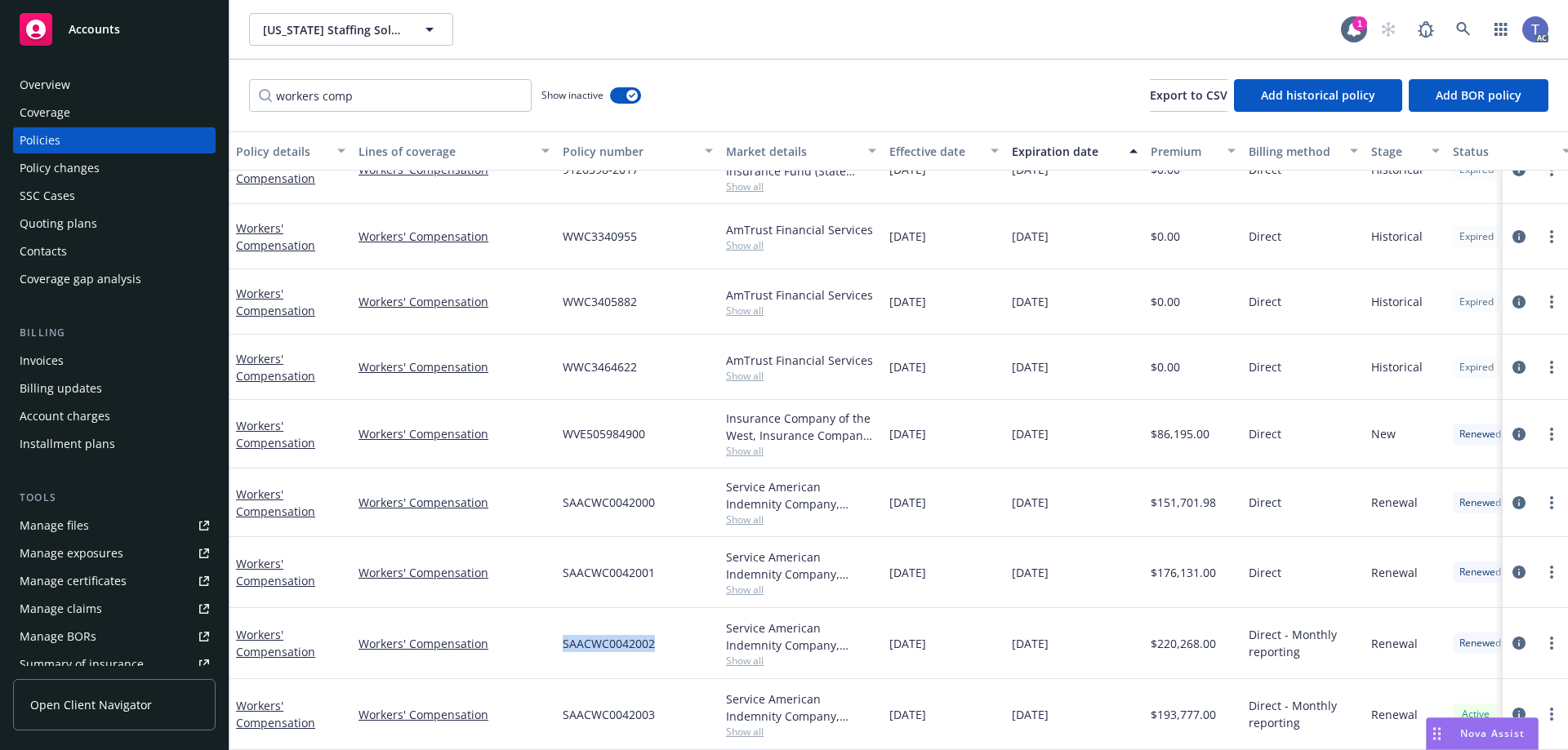
click at [596, 634] on span "SAACWC0042002" at bounding box center [609, 643] width 92 height 17
copy span "SAACWC0042002"
click at [611, 706] on span "SAACWC0042003" at bounding box center [609, 714] width 92 height 17
copy span "SAACWC0042003"
